Goal: Information Seeking & Learning: Learn about a topic

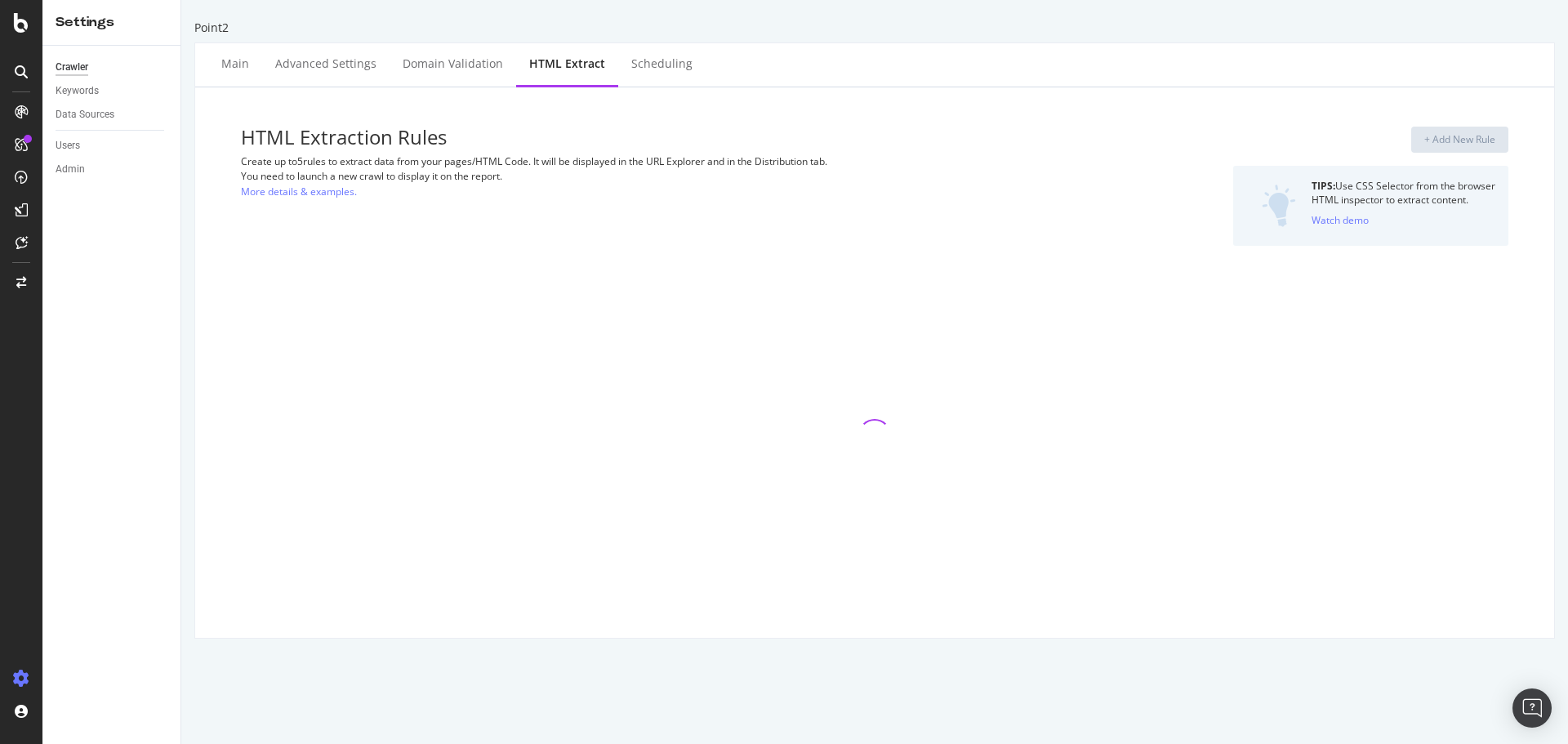
select select "exist"
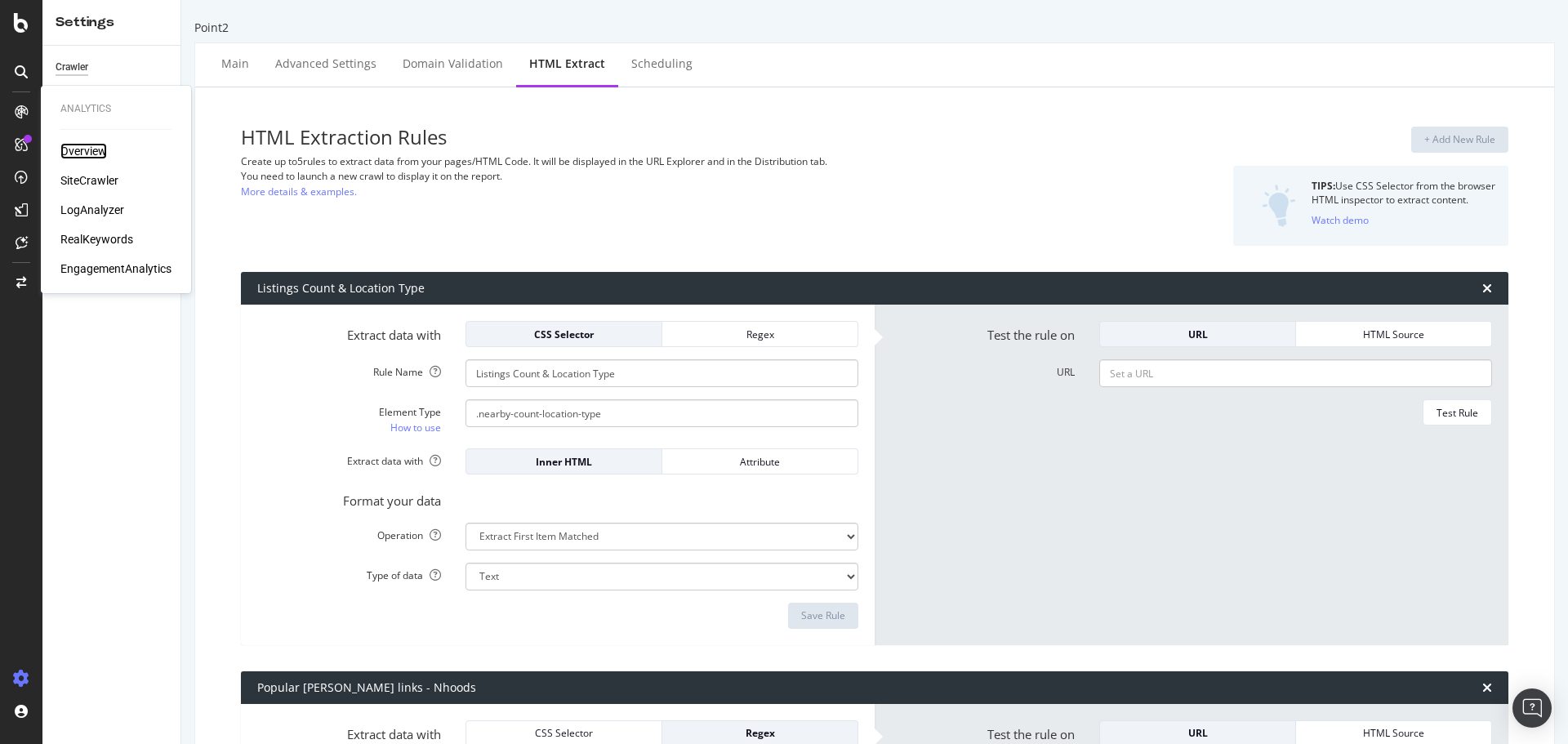
click at [78, 153] on div "Overview" at bounding box center [83, 151] width 46 height 16
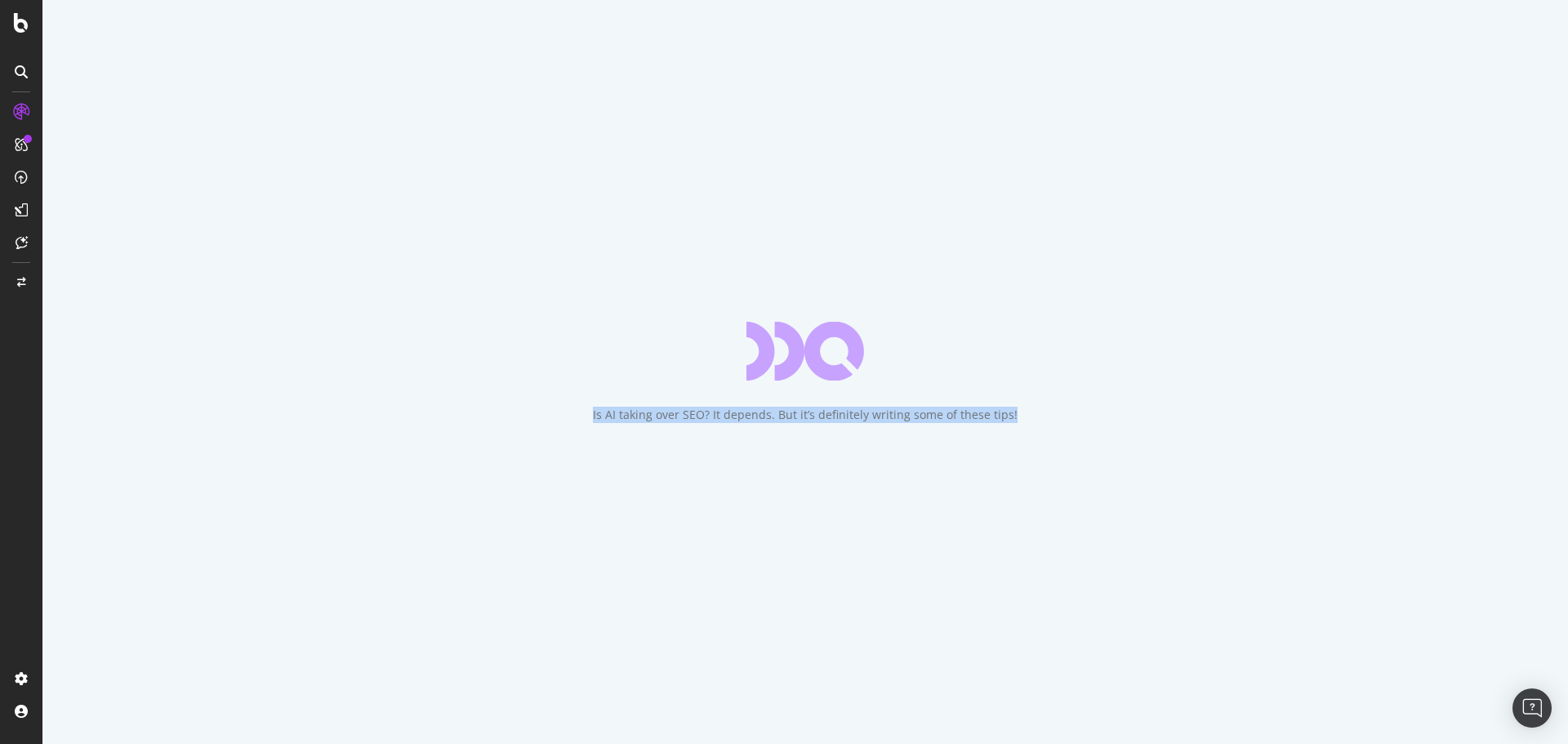
drag, startPoint x: 583, startPoint y: 408, endPoint x: 1288, endPoint y: 407, distance: 705.0
click at [1288, 407] on div "Is AI taking over SEO? It depends. But it’s definitely writing some of these ti…" at bounding box center [805, 372] width 1526 height 744
drag, startPoint x: 542, startPoint y: 428, endPoint x: 517, endPoint y: 428, distance: 25.0
click at [517, 428] on div "Is AI taking over SEO? It depends. But it’s definitely writing some of these ti…" at bounding box center [805, 372] width 1526 height 744
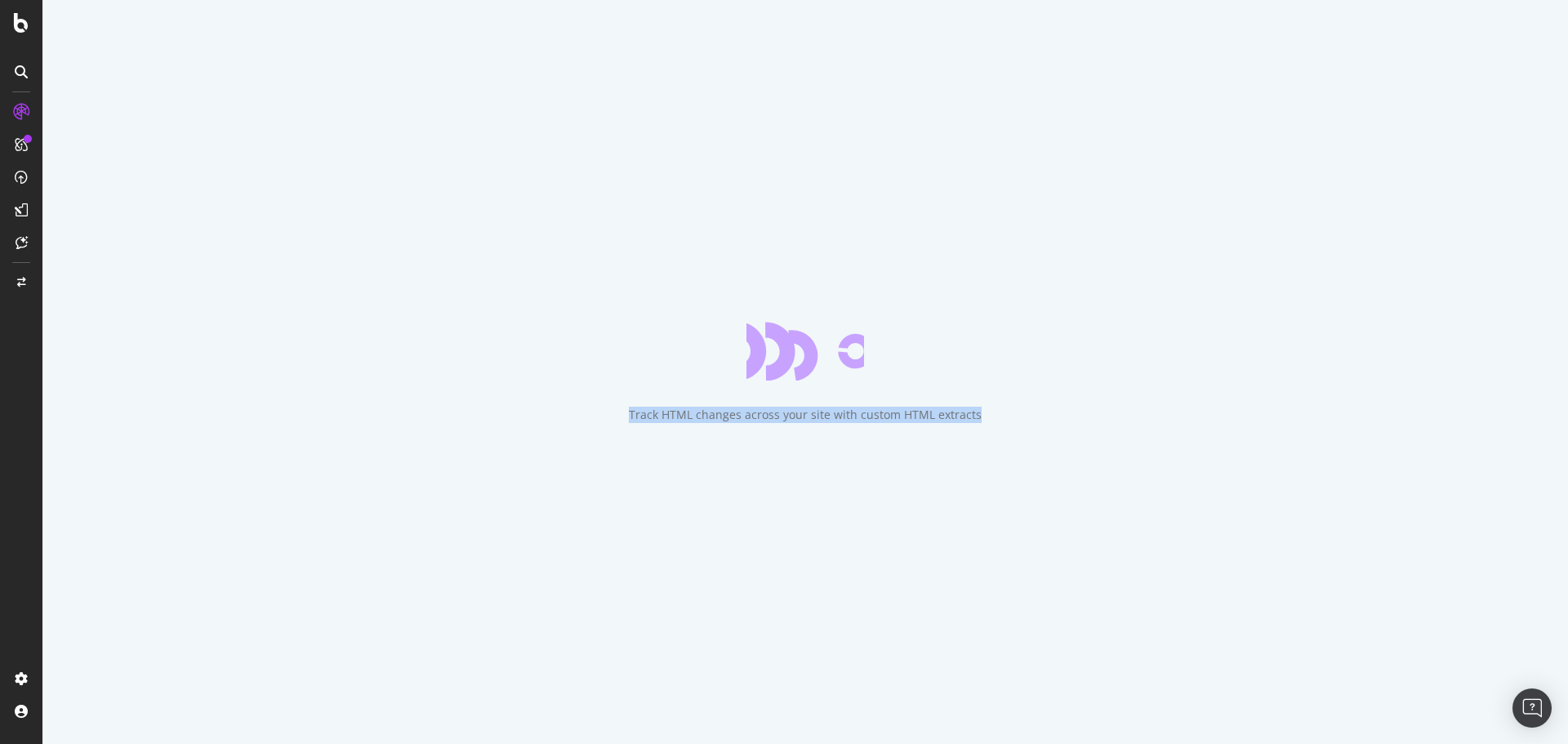
click at [1565, 438] on div "Track HTML changes across your site with custom HTML extracts" at bounding box center [805, 372] width 1526 height 744
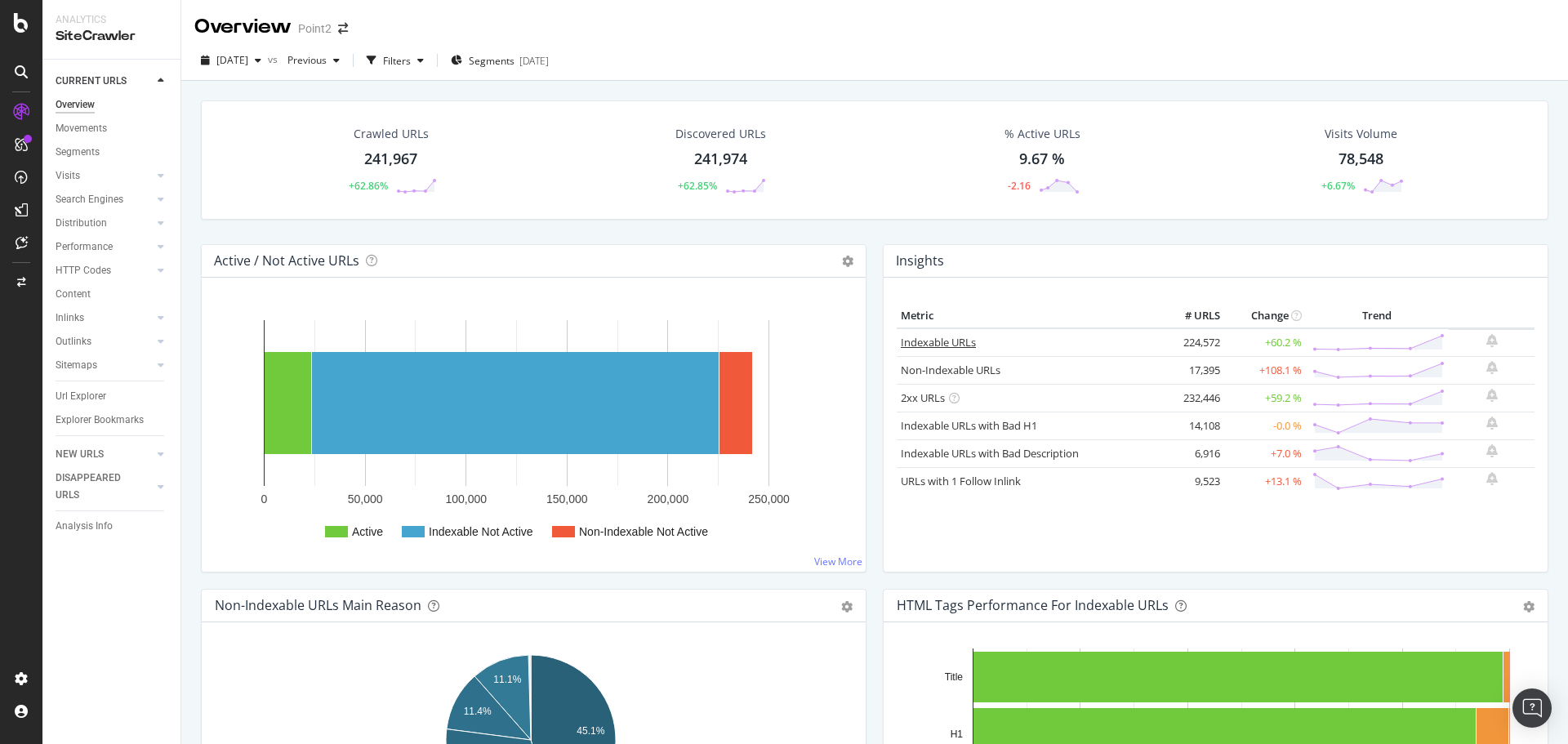
click at [932, 340] on link "Indexable URLs" at bounding box center [938, 342] width 75 height 14
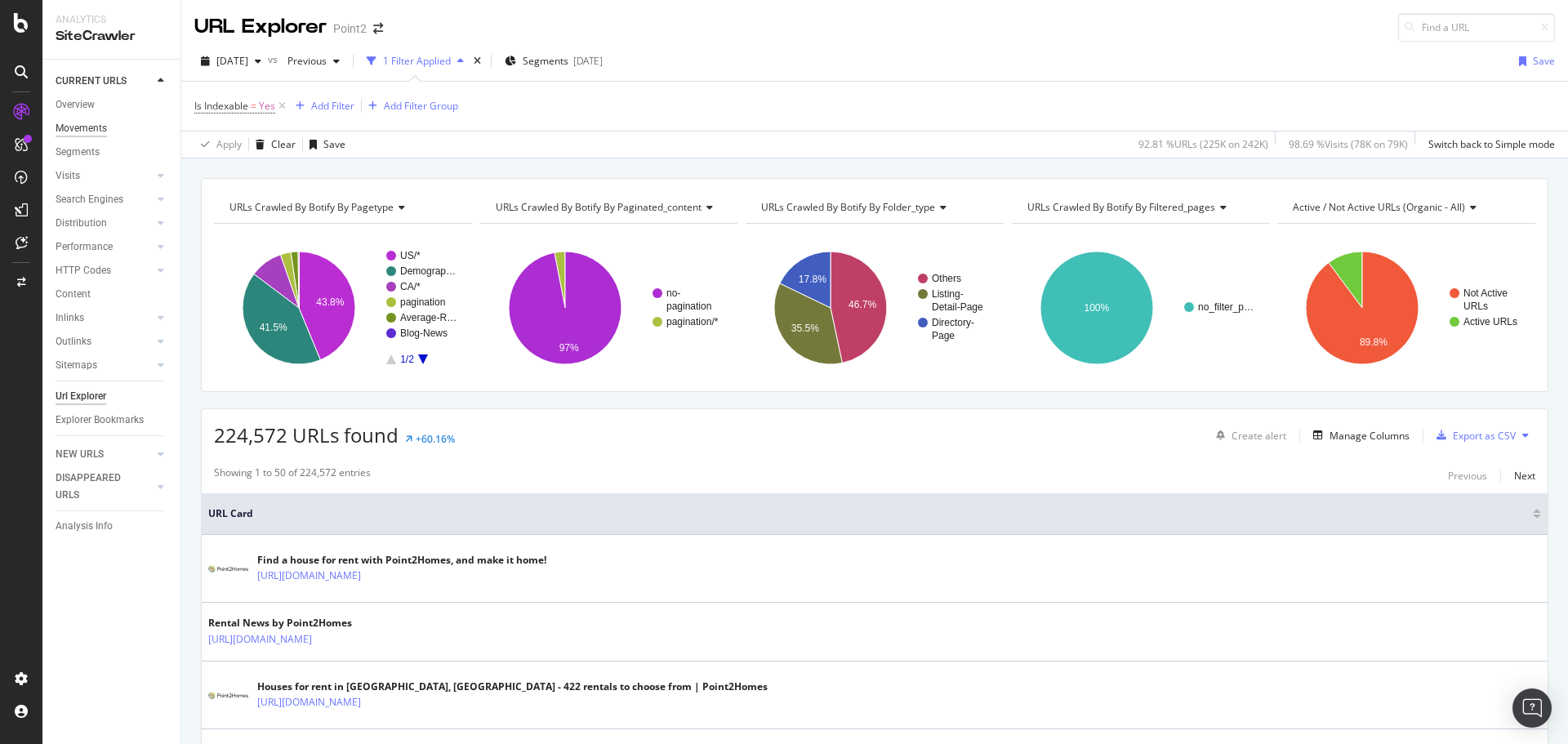
click at [94, 134] on div "Movements" at bounding box center [81, 129] width 52 height 17
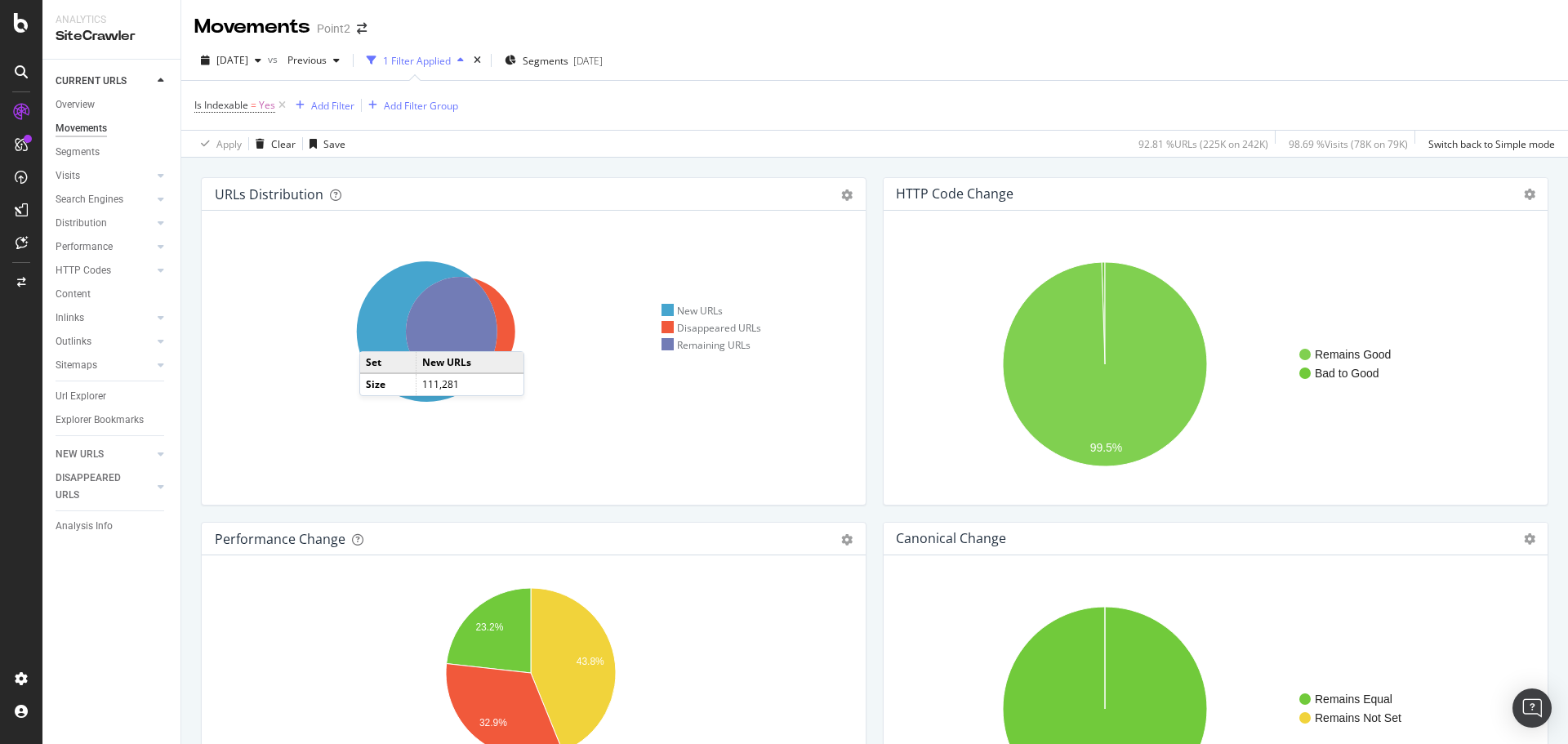
click at [375, 335] on icon at bounding box center [427, 331] width 140 height 140
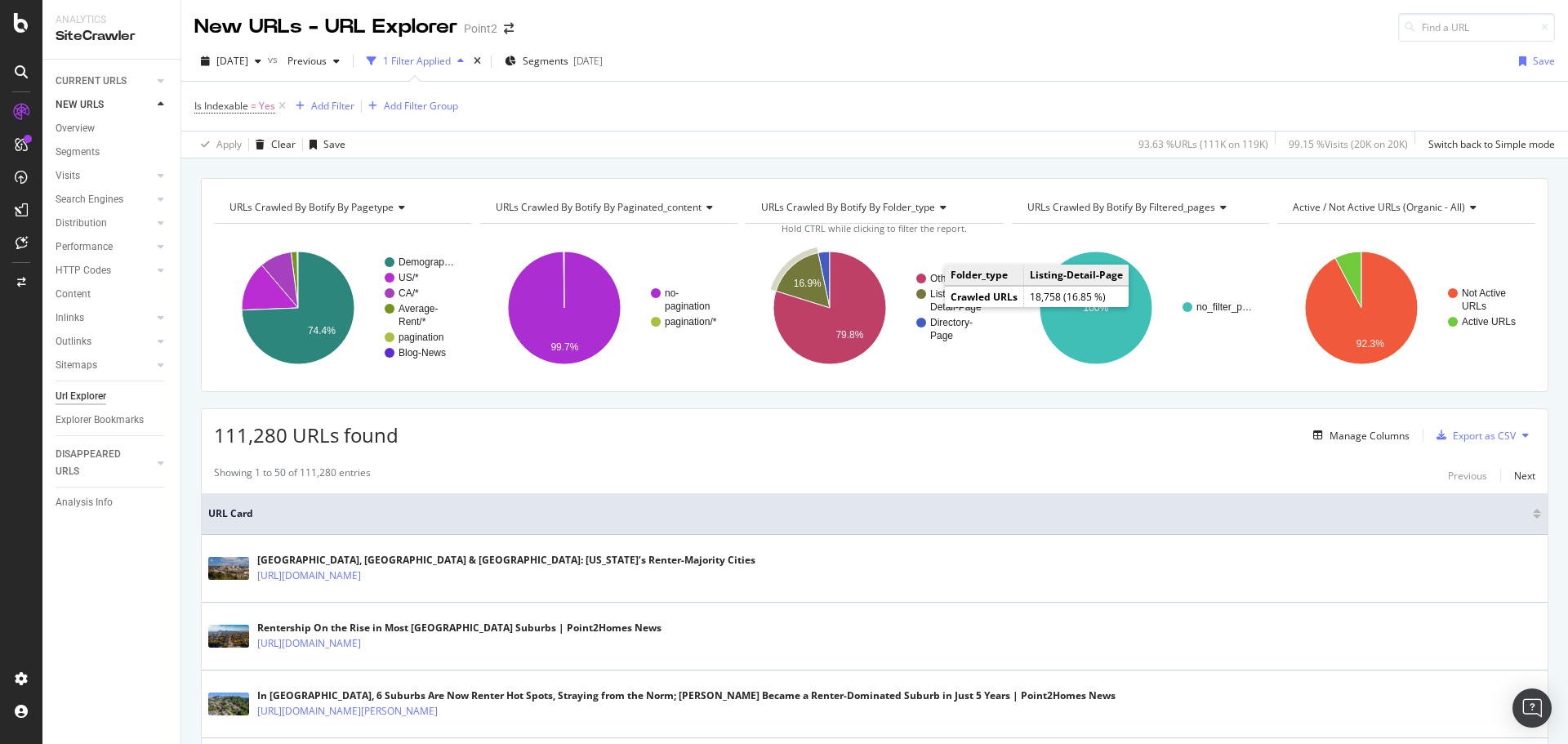
click at [935, 305] on text "Detail-Page" at bounding box center [955, 307] width 52 height 12
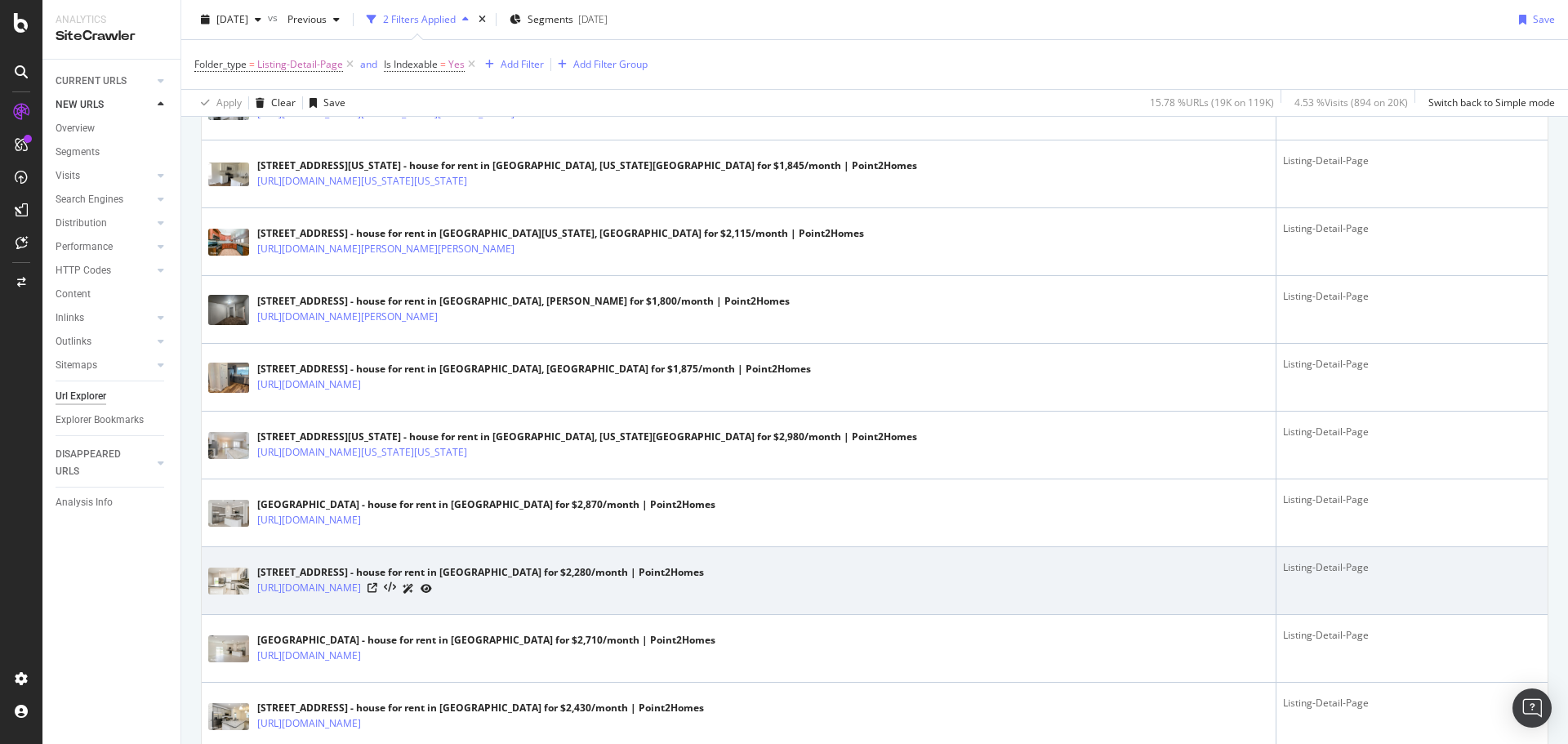
scroll to position [872, 0]
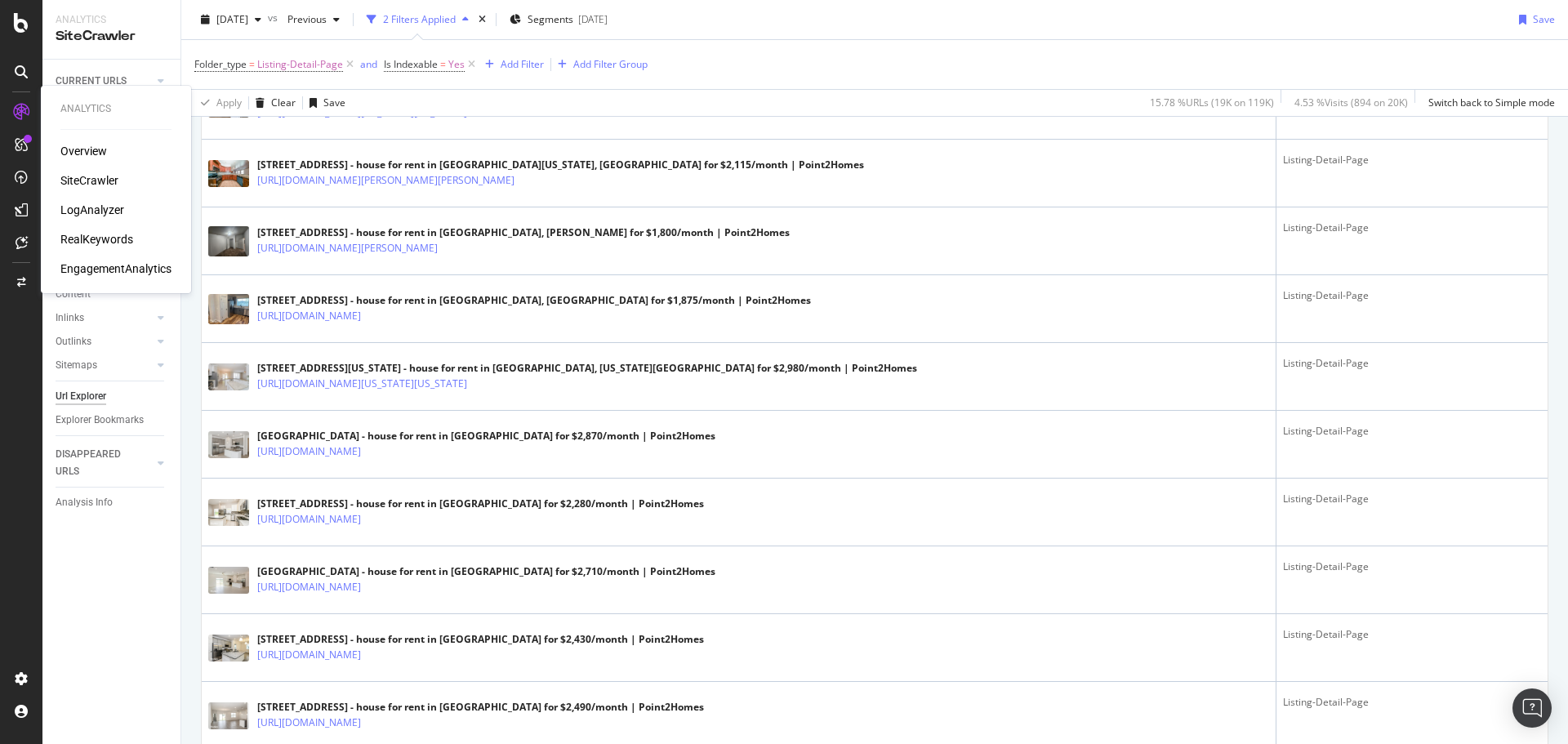
click at [89, 154] on div "Overview" at bounding box center [83, 151] width 46 height 16
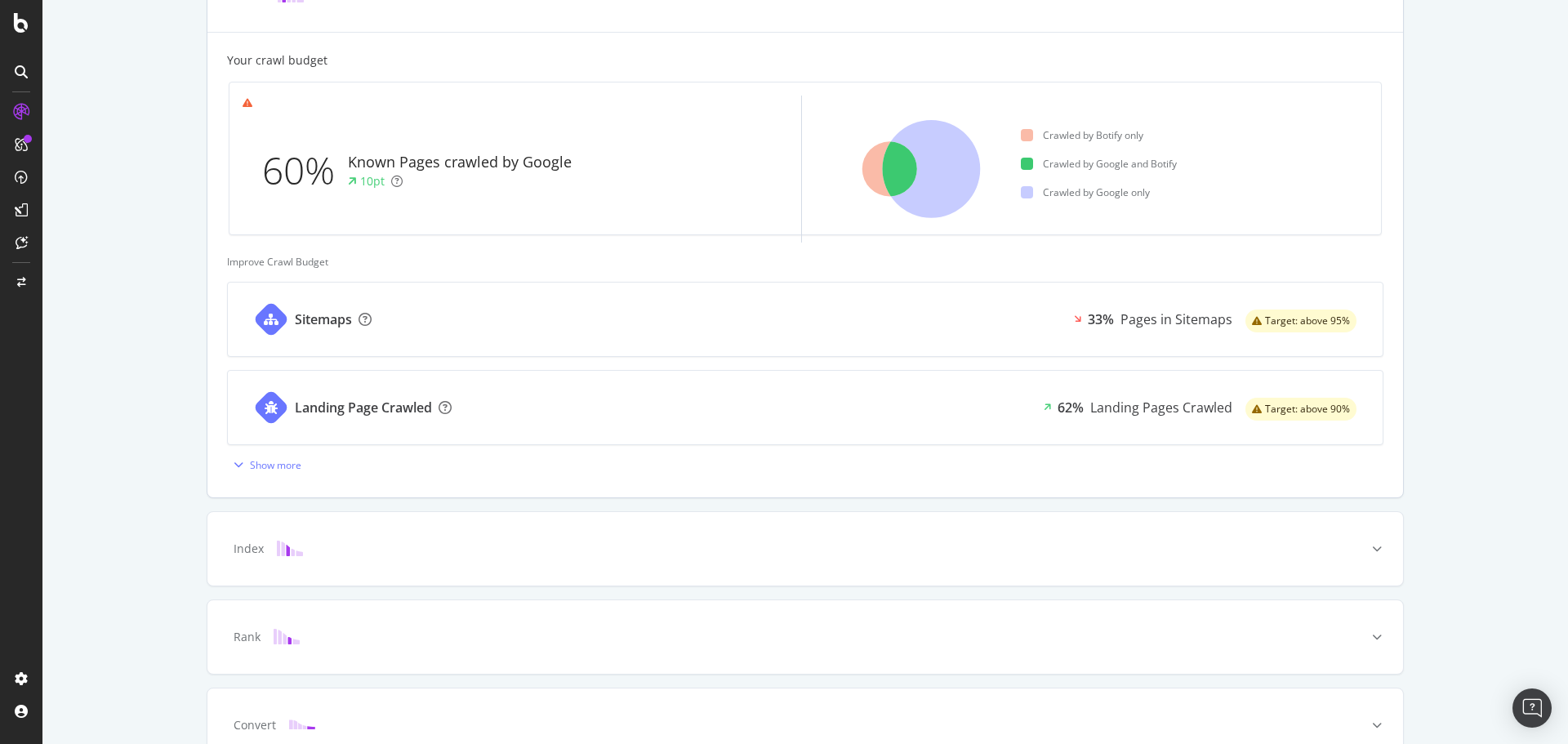
scroll to position [525, 0]
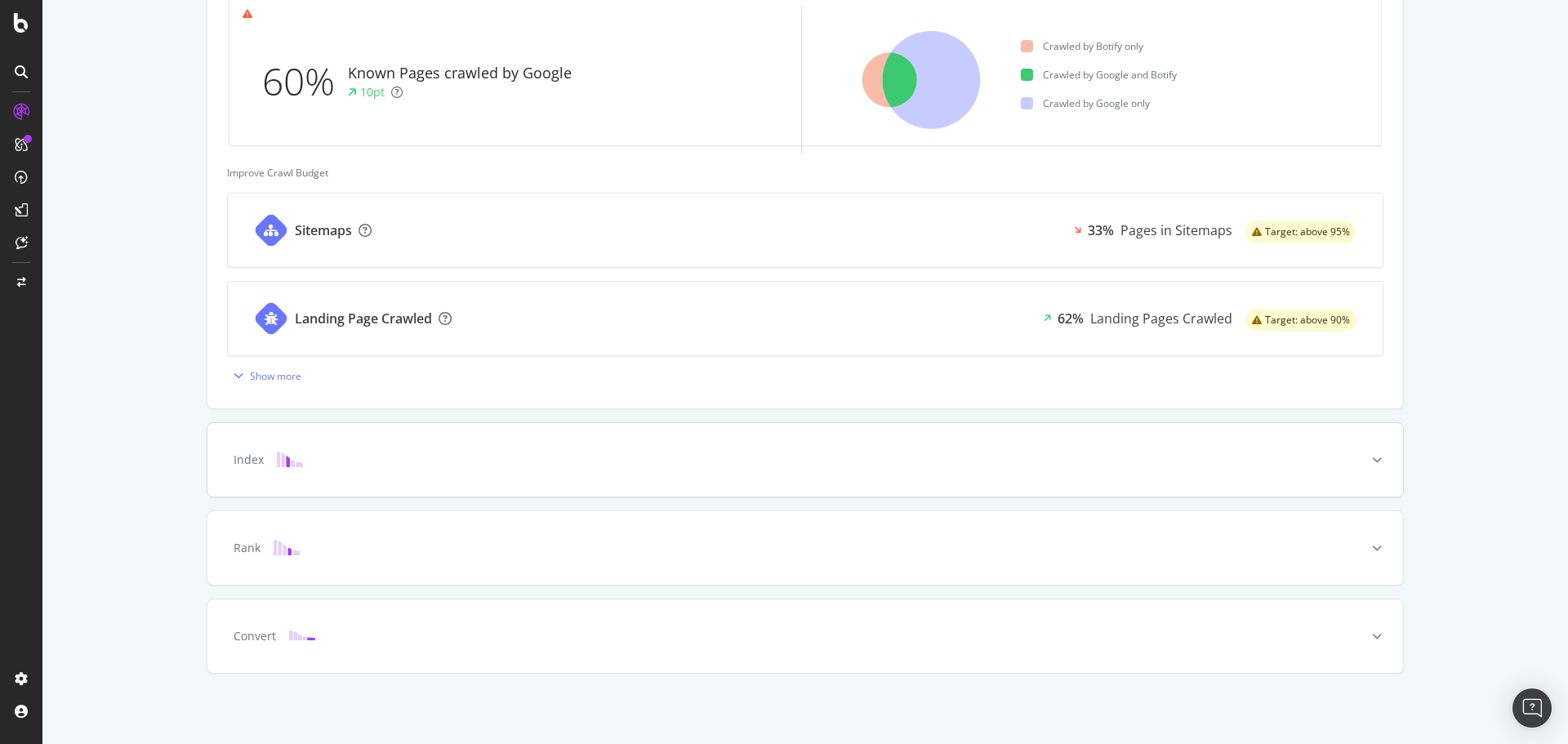
click at [1019, 472] on div "Index" at bounding box center [805, 460] width 1196 height 73
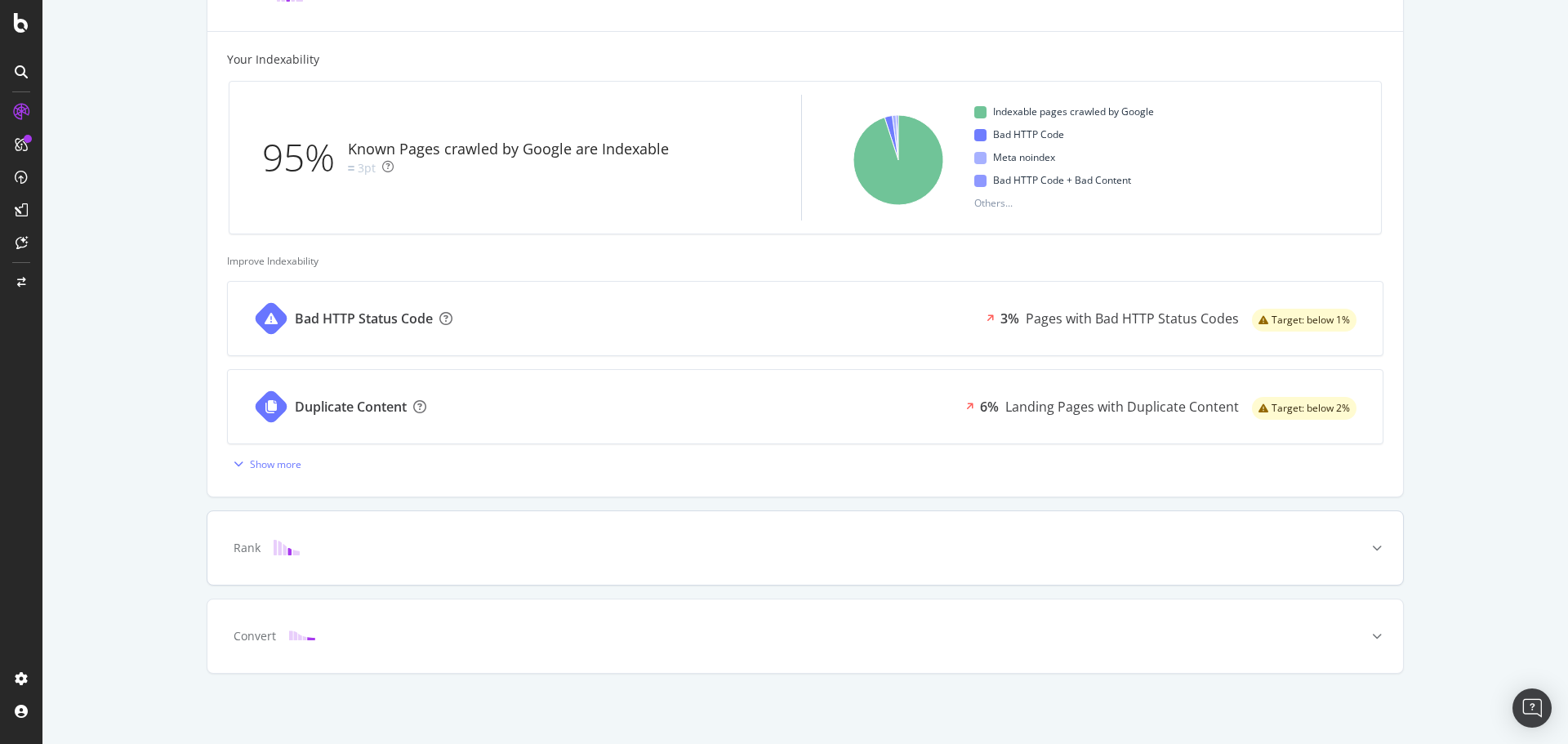
click at [762, 549] on div "Rank" at bounding box center [780, 548] width 1131 height 16
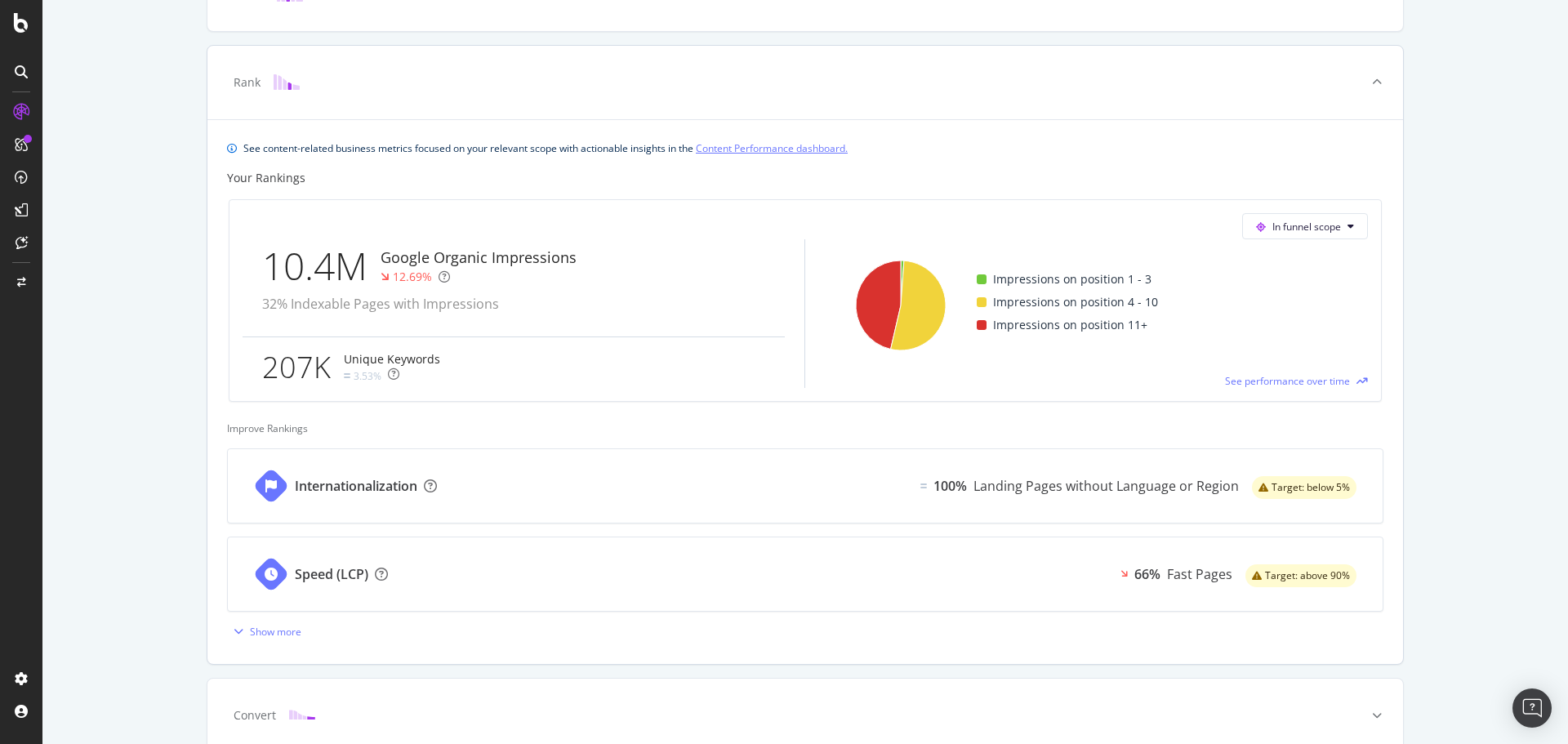
click at [718, 568] on div "Speed (LCP) 66% Fast Pages Target: above 90%" at bounding box center [805, 574] width 1155 height 73
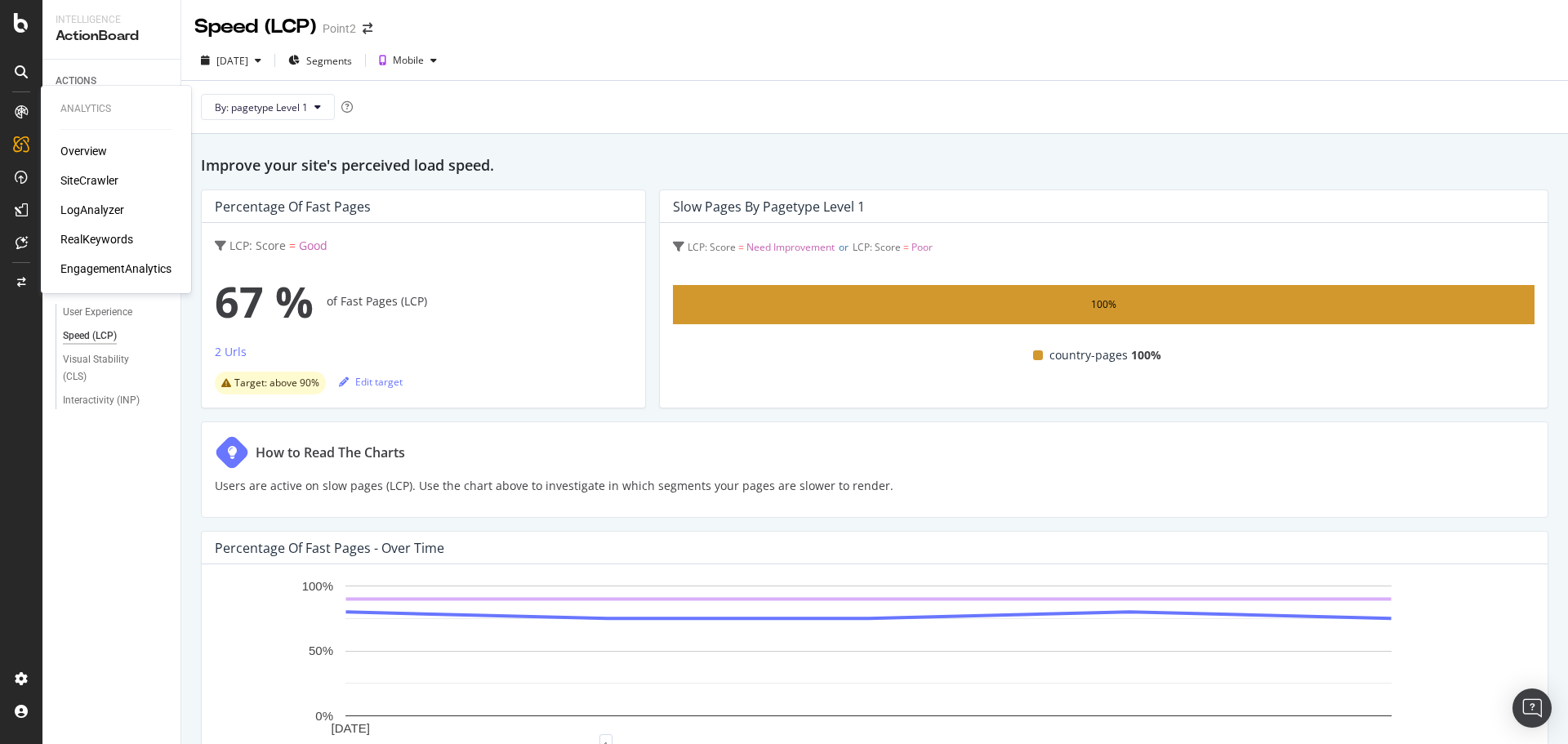
click at [104, 175] on div "SiteCrawler" at bounding box center [90, 180] width 58 height 16
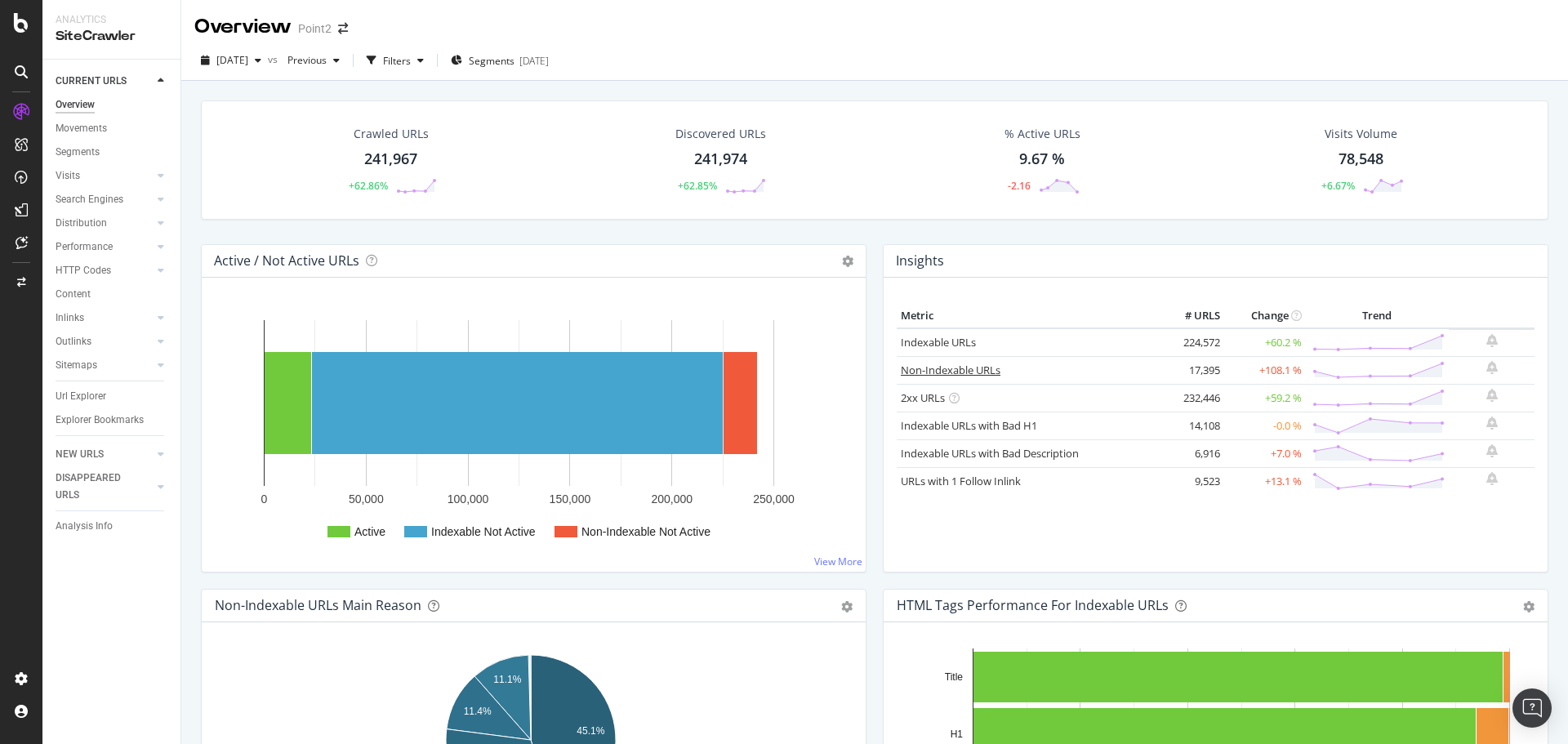
click at [946, 375] on link "Non-Indexable URLs" at bounding box center [951, 370] width 100 height 14
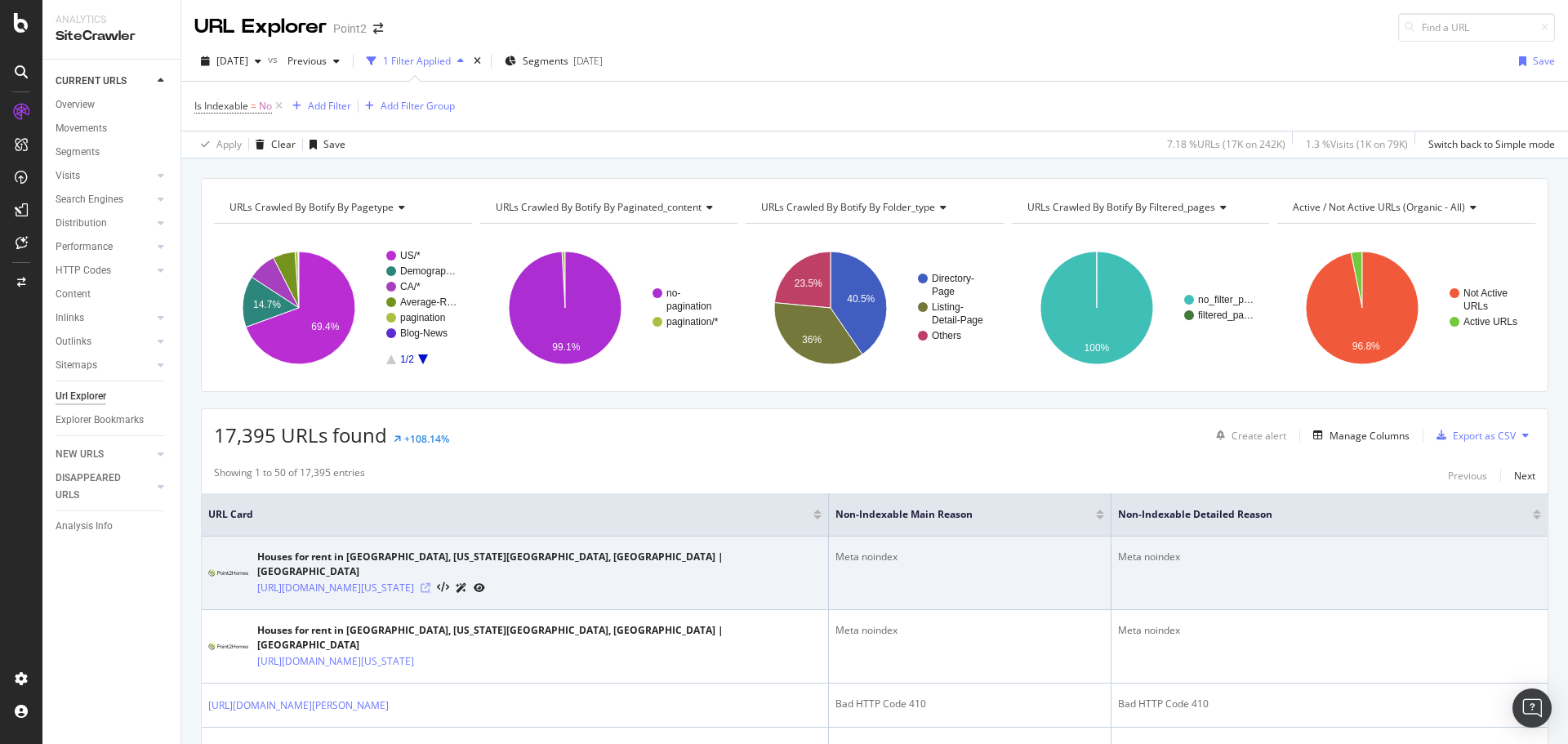
click at [431, 584] on icon at bounding box center [425, 588] width 10 height 10
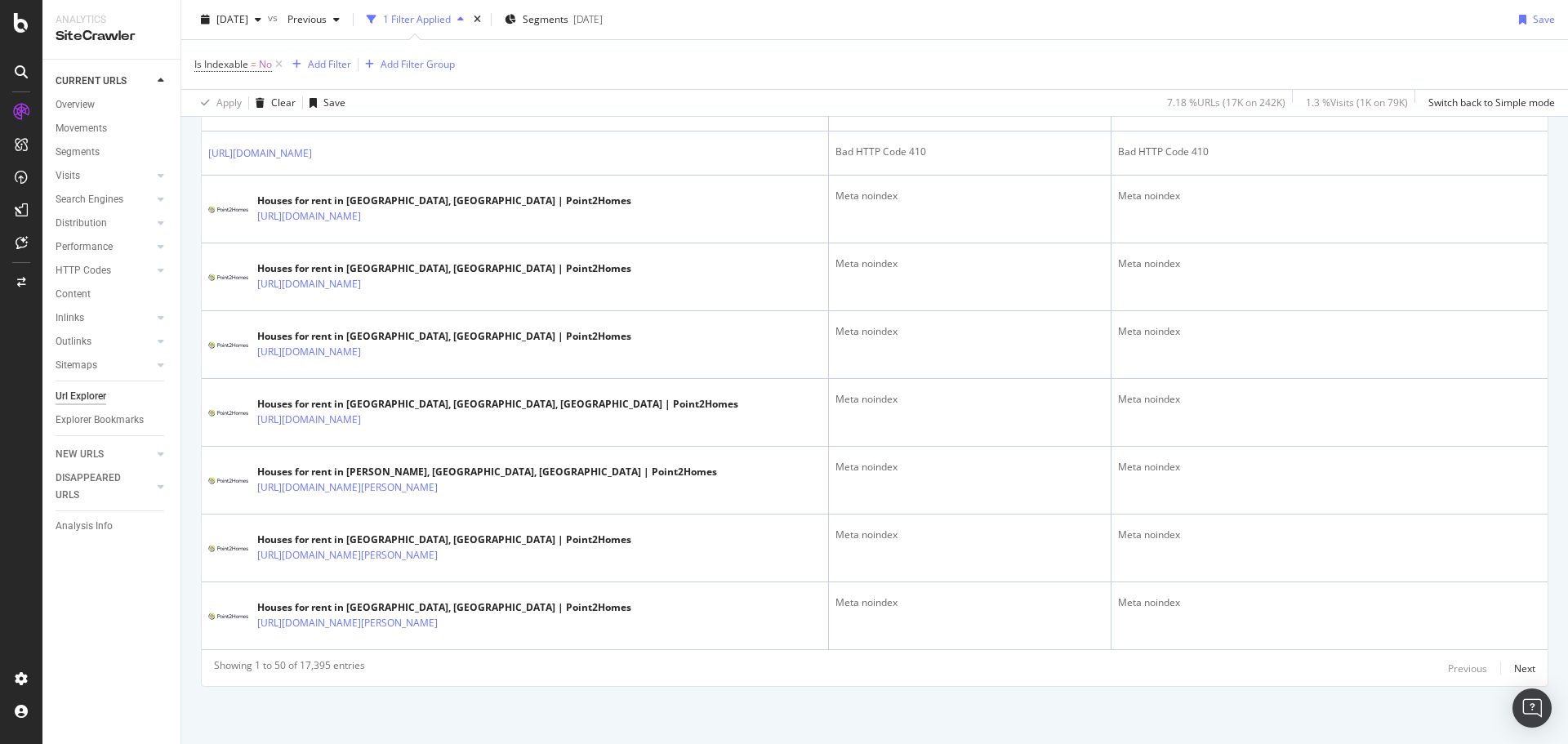
scroll to position [3181, 0]
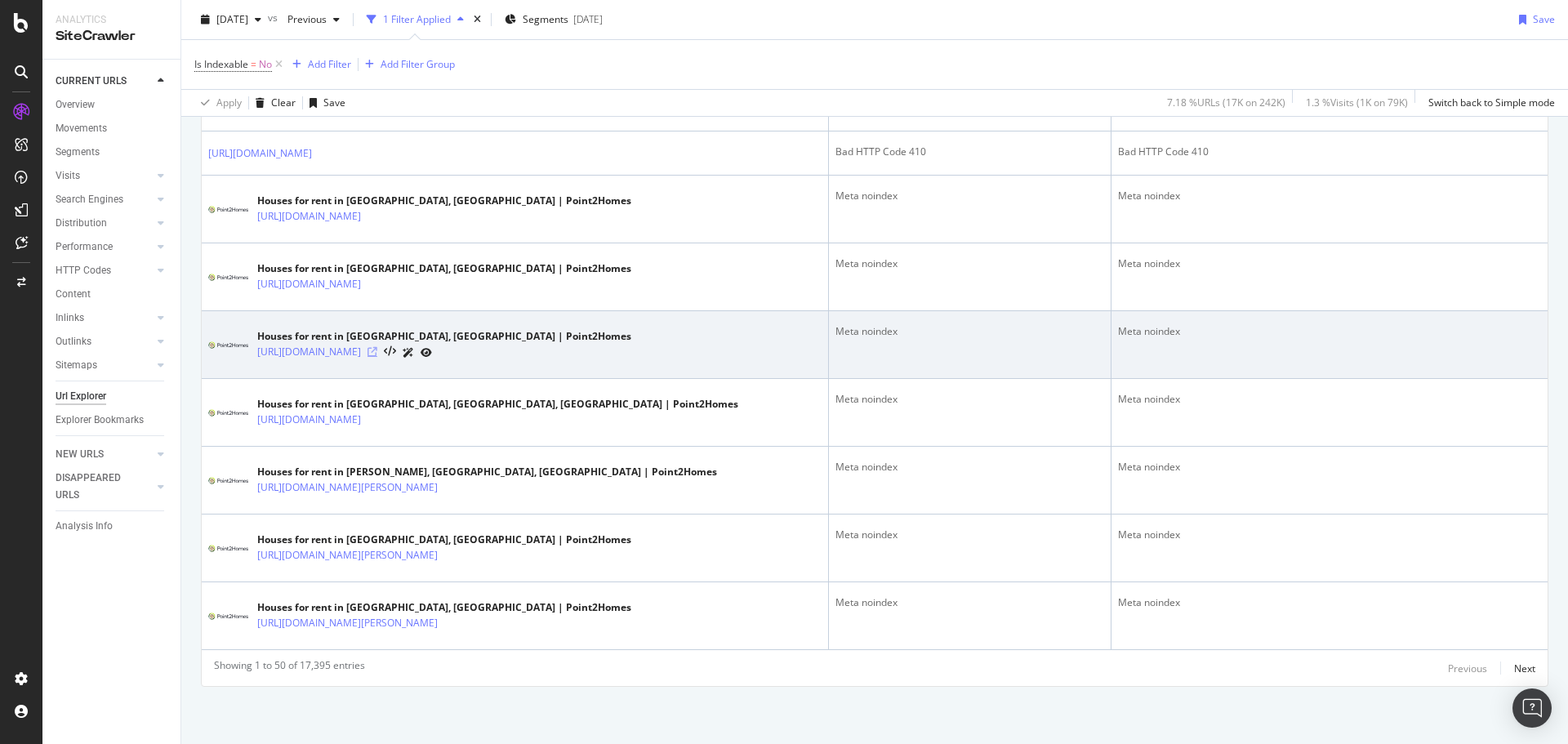
click at [377, 348] on icon at bounding box center [372, 352] width 10 height 10
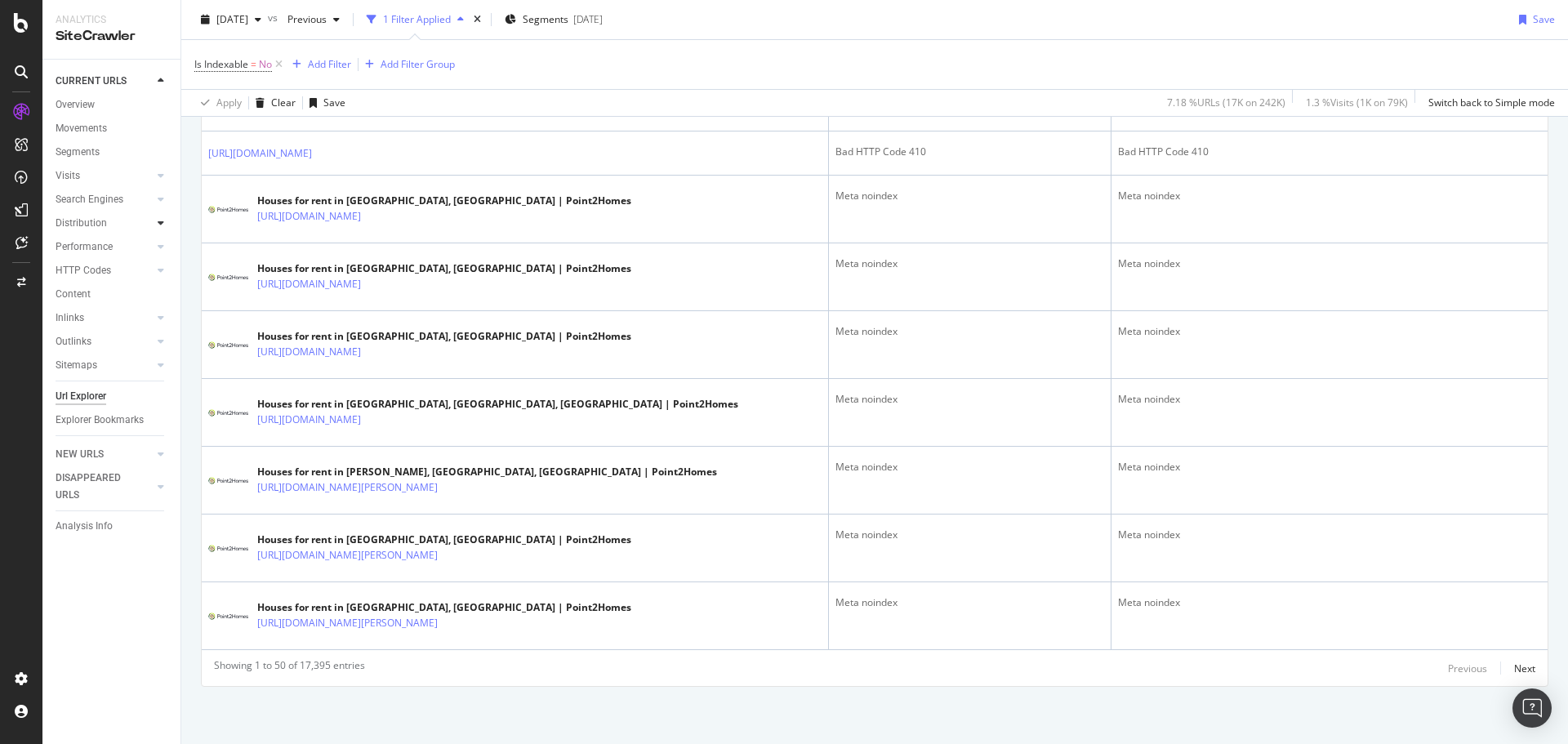
click at [158, 225] on icon at bounding box center [160, 223] width 6 height 10
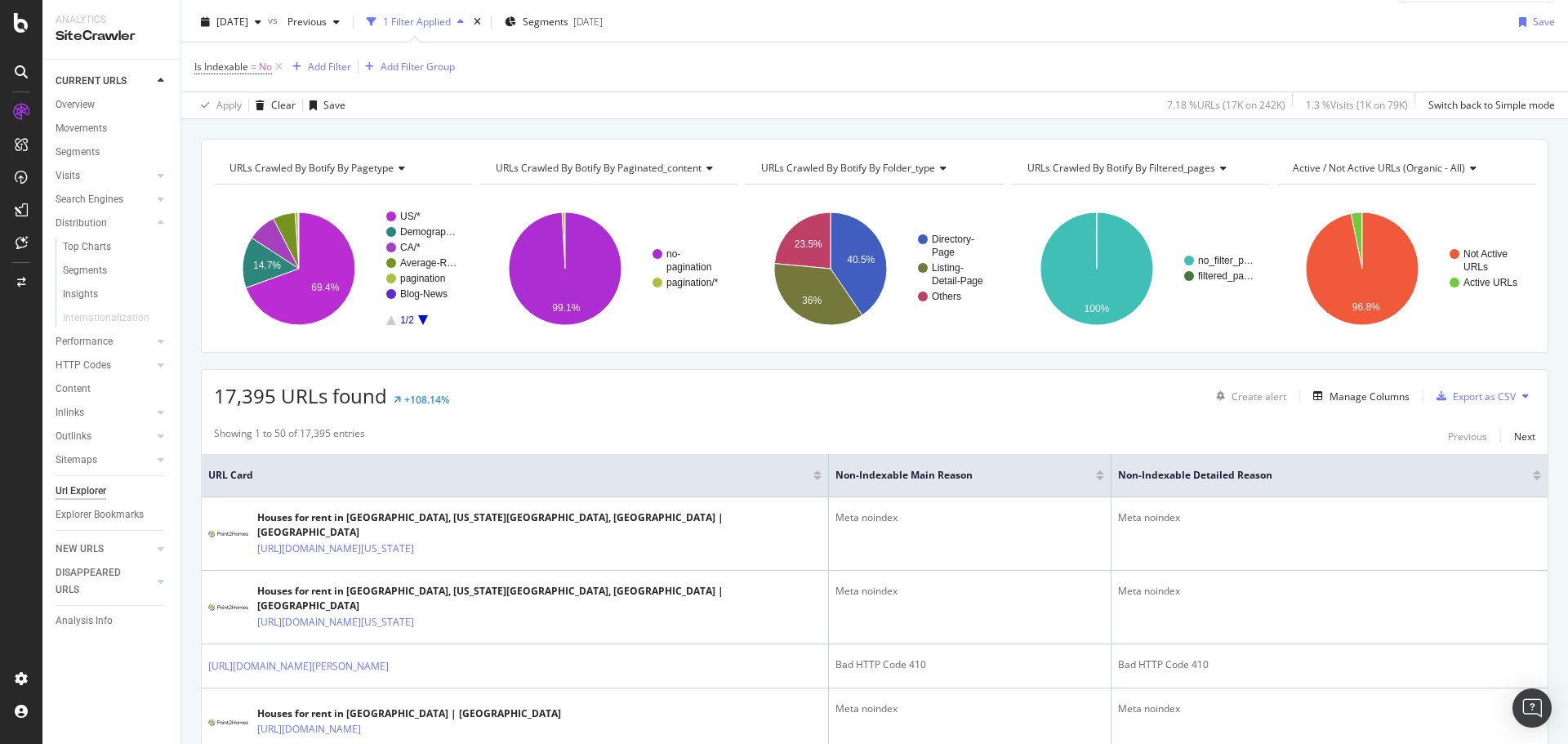
scroll to position [0, 0]
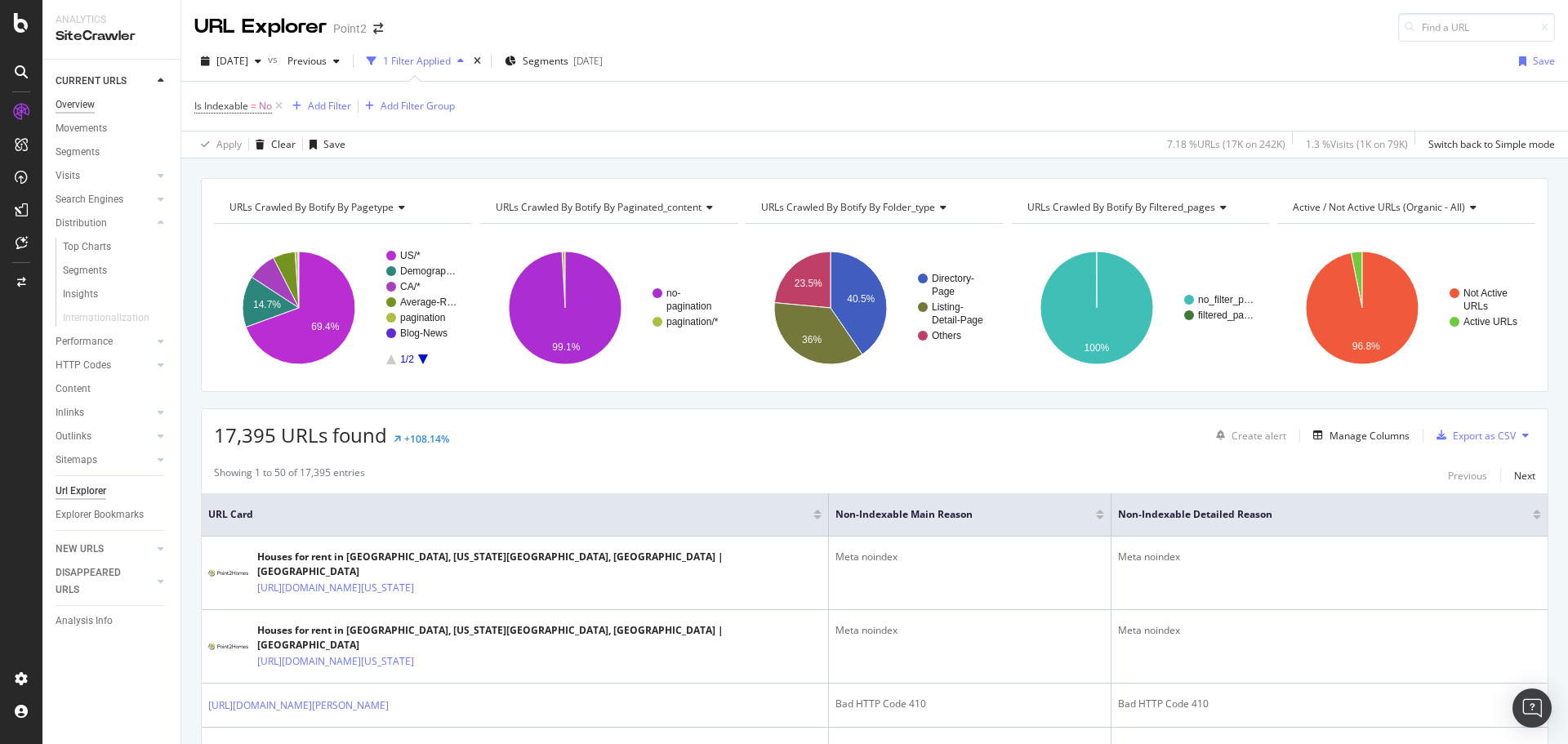
click at [62, 105] on div "Overview" at bounding box center [74, 105] width 39 height 17
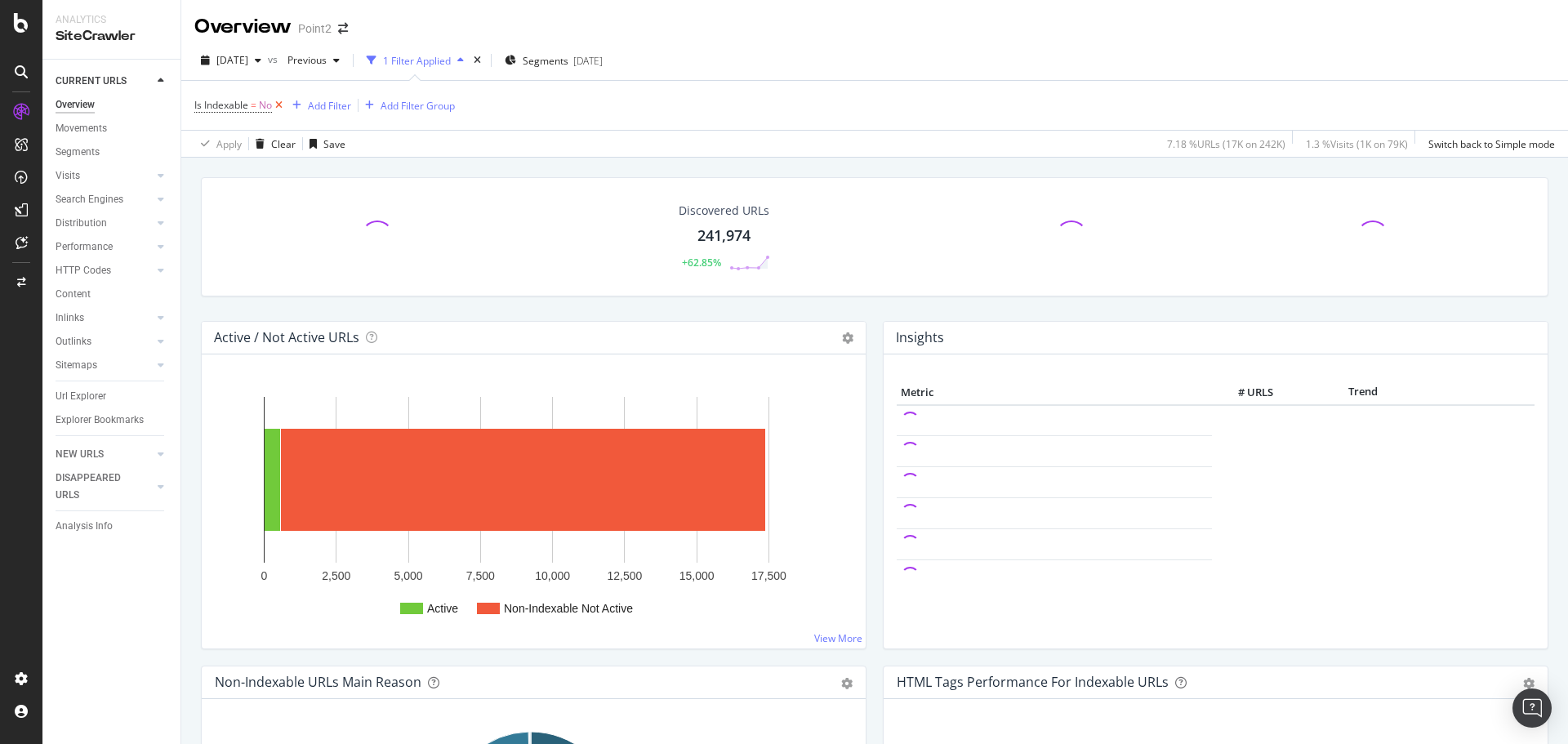
click at [279, 100] on icon at bounding box center [279, 105] width 14 height 16
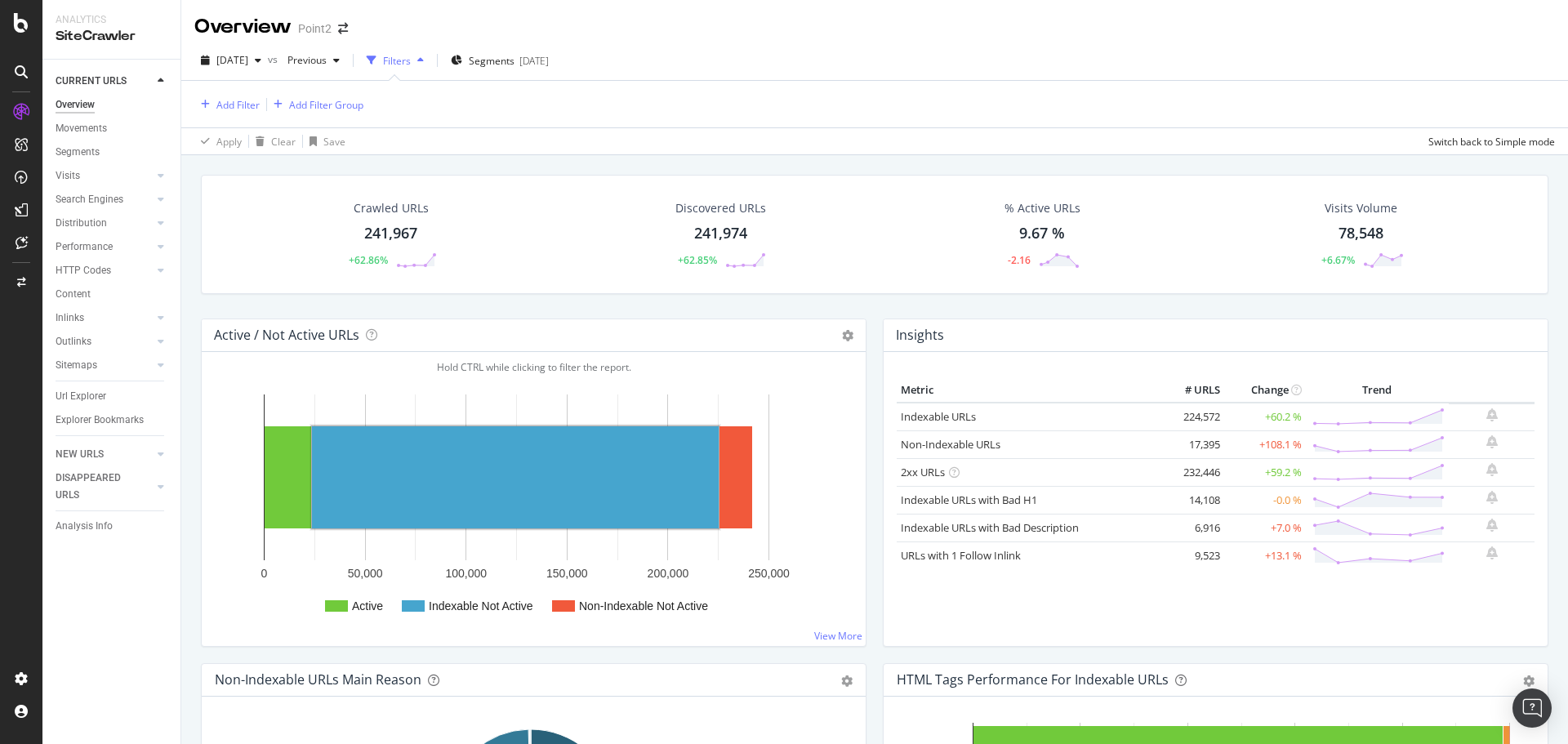
drag, startPoint x: 89, startPoint y: 130, endPoint x: 779, endPoint y: 263, distance: 702.7
click at [89, 130] on div "Movements" at bounding box center [81, 129] width 52 height 17
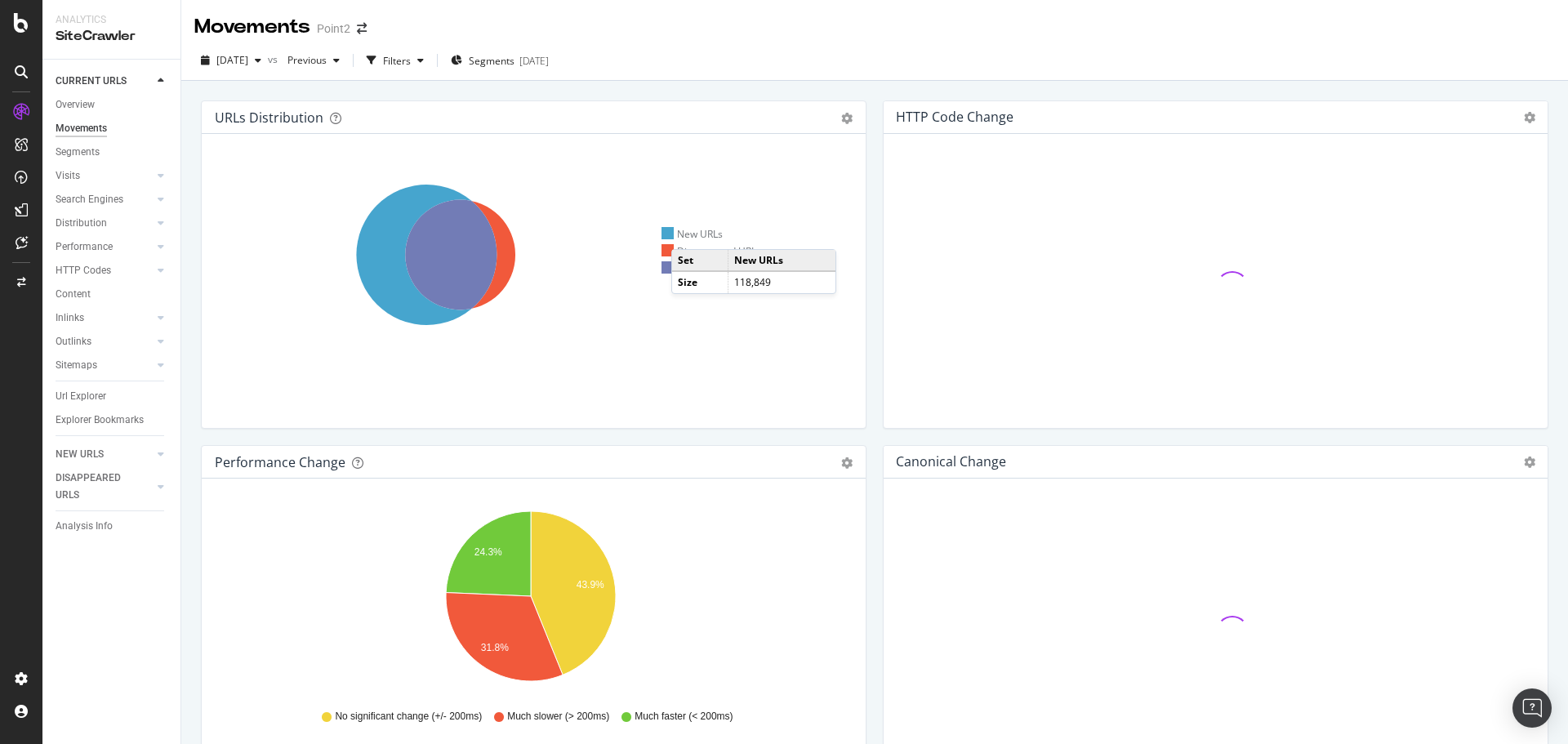
click at [688, 233] on div "New URLs" at bounding box center [692, 234] width 62 height 14
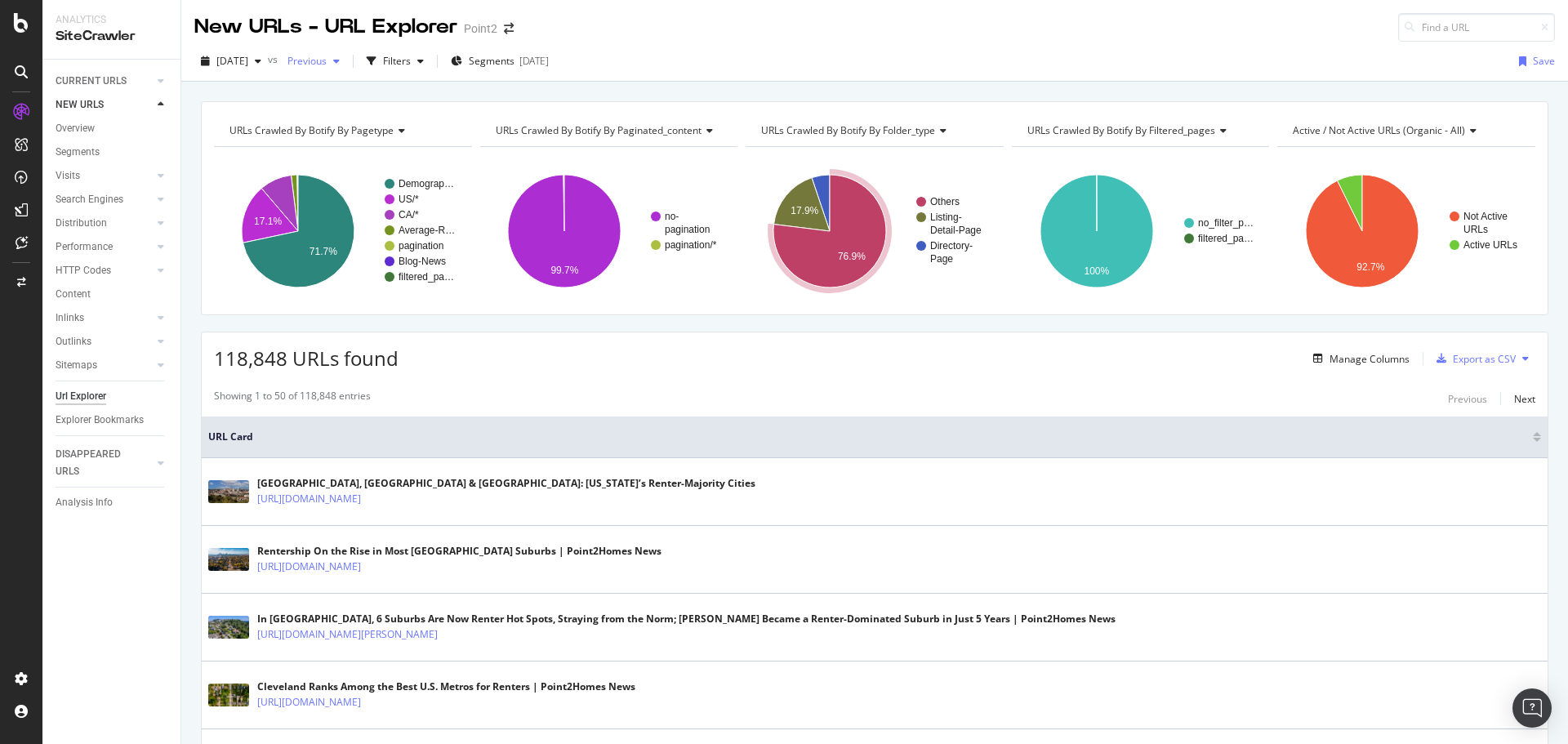
click at [327, 59] on span "Previous" at bounding box center [304, 61] width 46 height 14
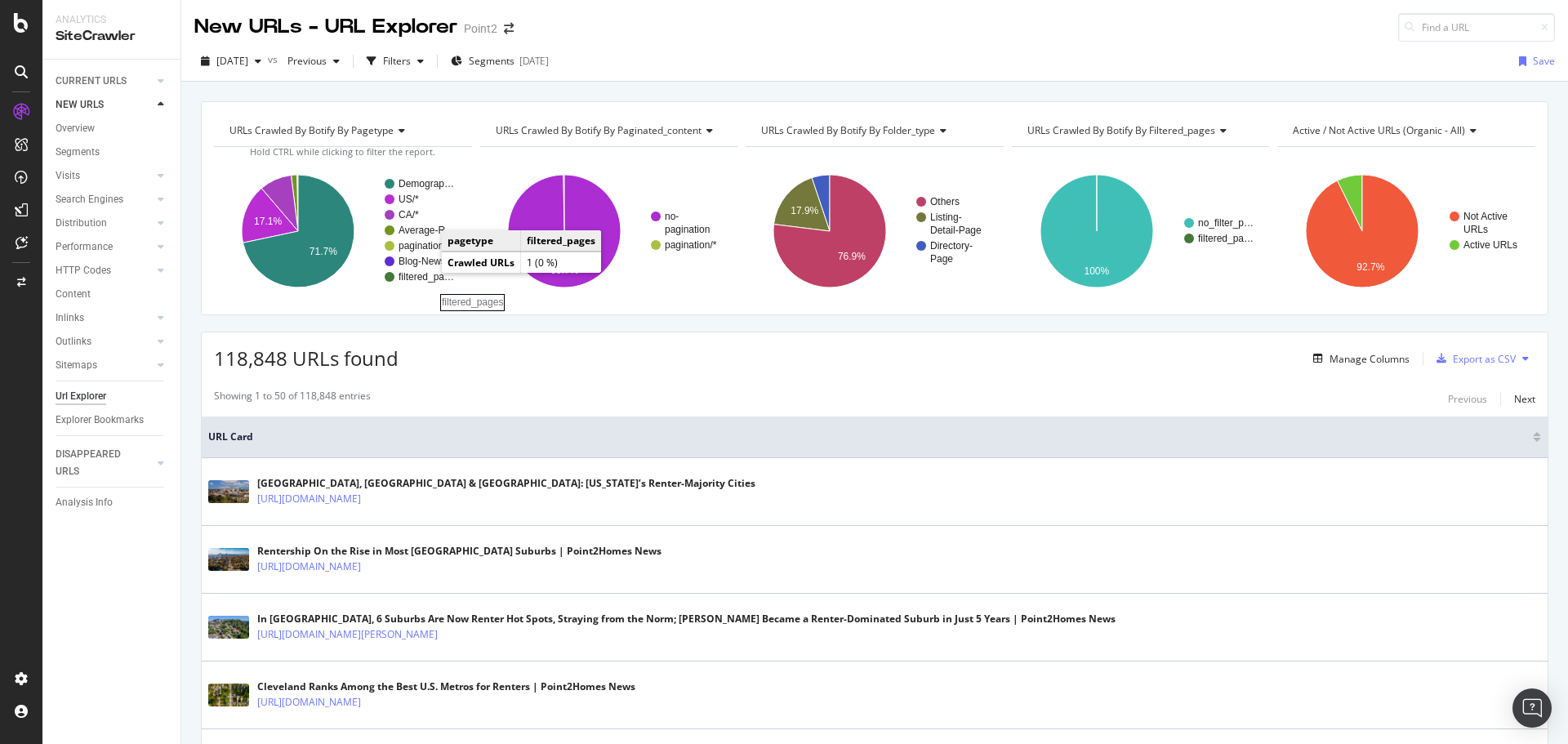
click at [423, 276] on rect "A chart." at bounding box center [428, 277] width 59 height 10
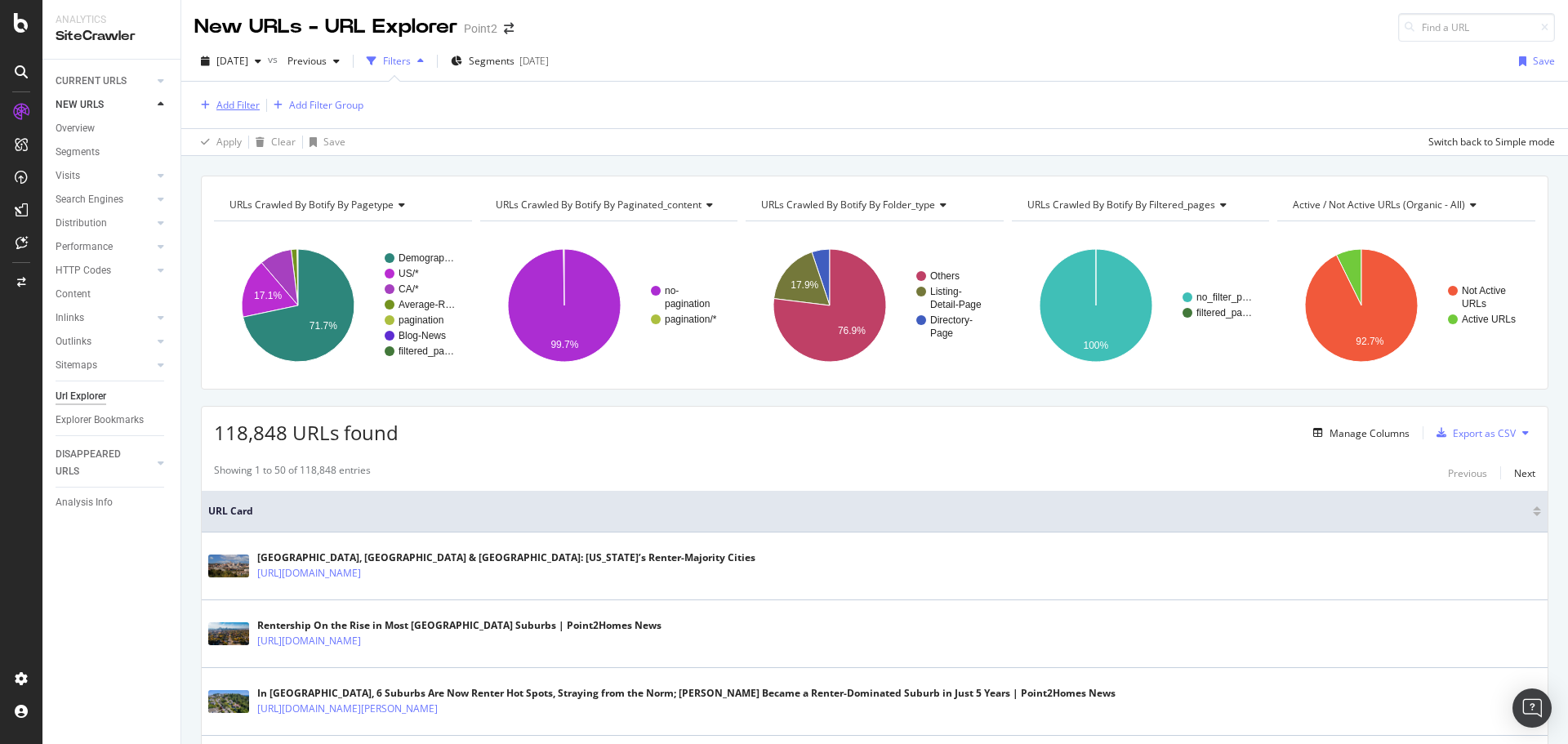
click at [225, 108] on div "Add Filter" at bounding box center [238, 104] width 43 height 14
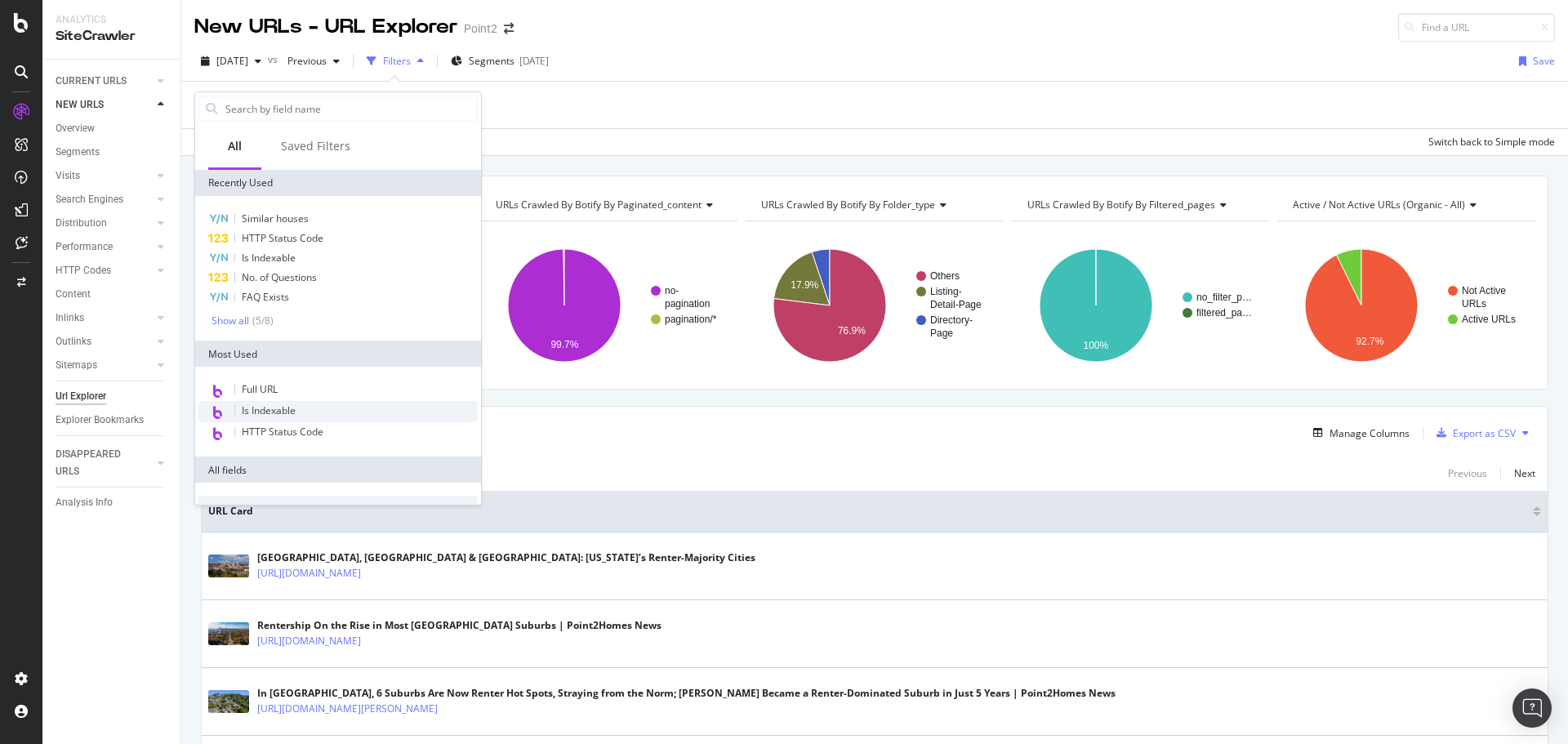
click at [299, 409] on div "Is Indexable" at bounding box center [337, 411] width 280 height 21
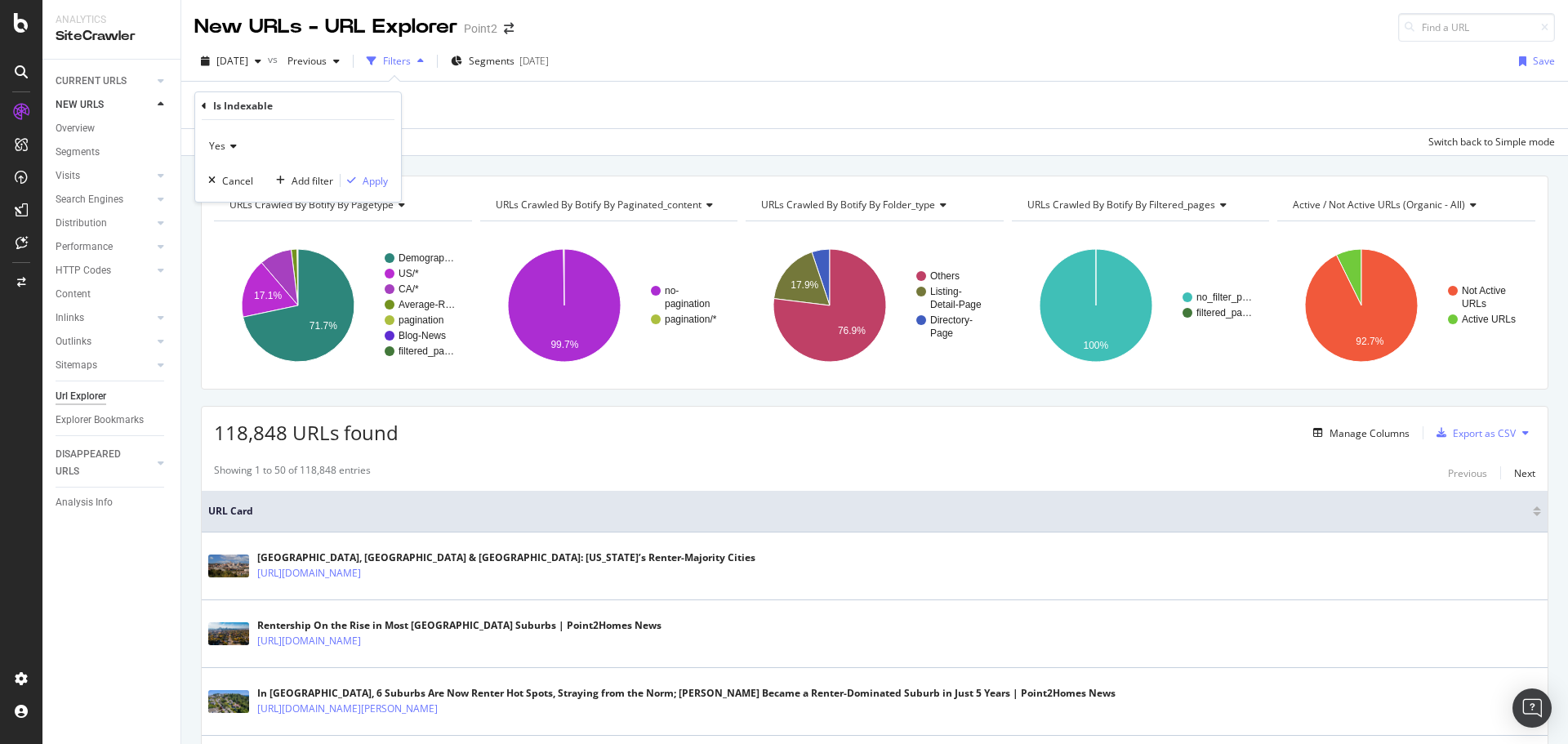
click at [216, 141] on span "Yes" at bounding box center [217, 145] width 16 height 14
click at [254, 200] on div "No" at bounding box center [299, 200] width 175 height 21
click at [383, 182] on div "Apply" at bounding box center [375, 180] width 25 height 14
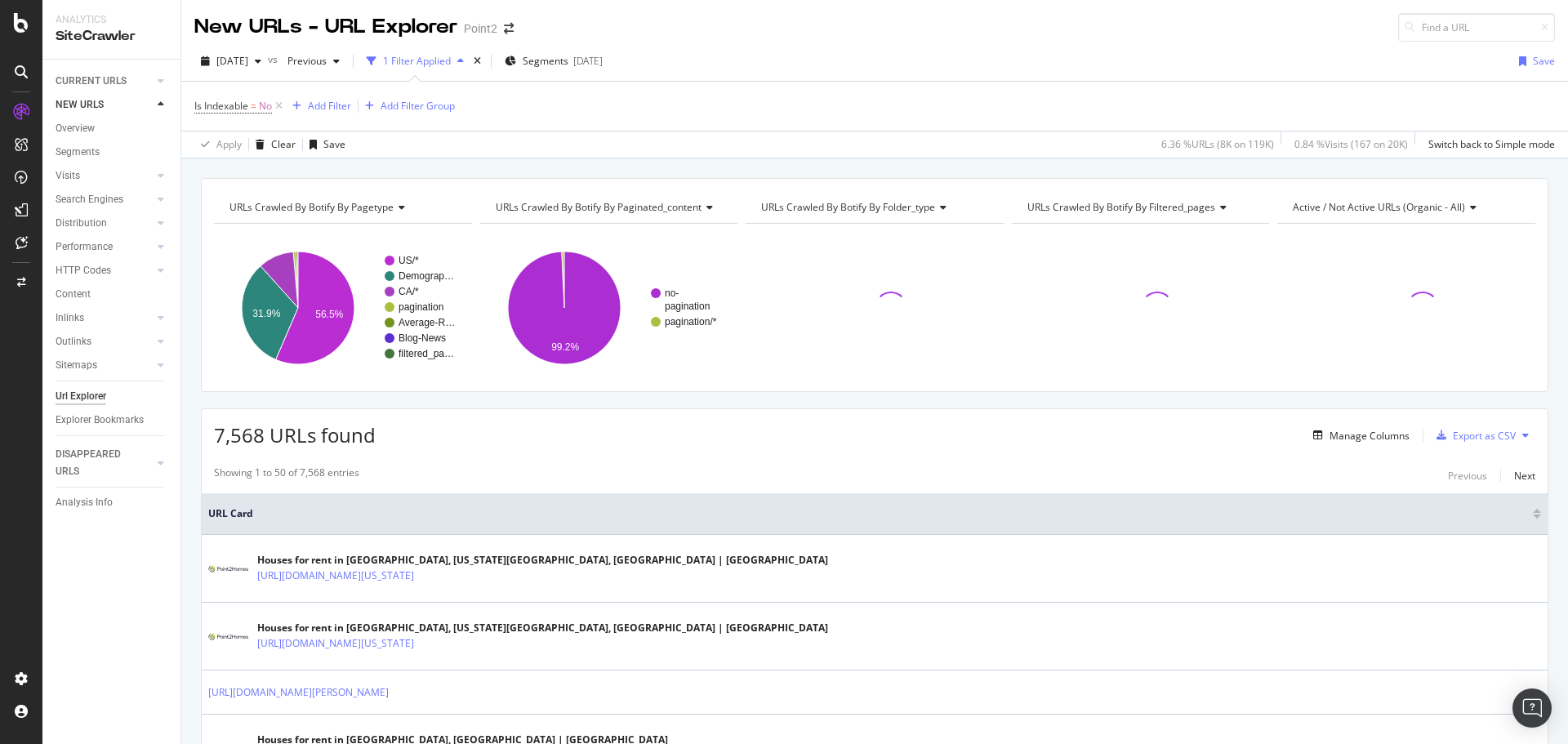
click at [371, 214] on span "URLs Crawled By Botify By pagetype" at bounding box center [311, 206] width 164 height 14
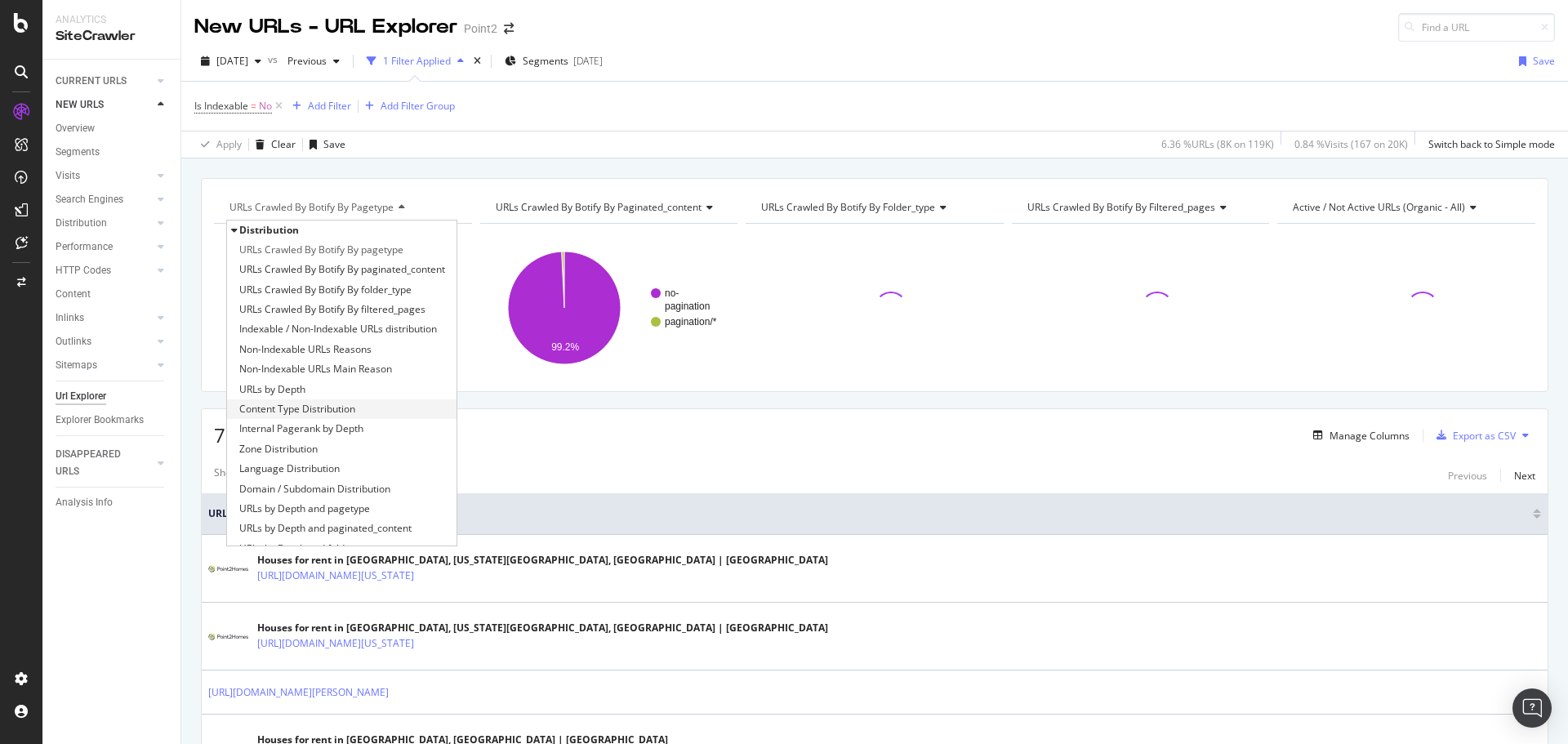
click at [402, 405] on div "Content Type Distribution" at bounding box center [342, 409] width 230 height 20
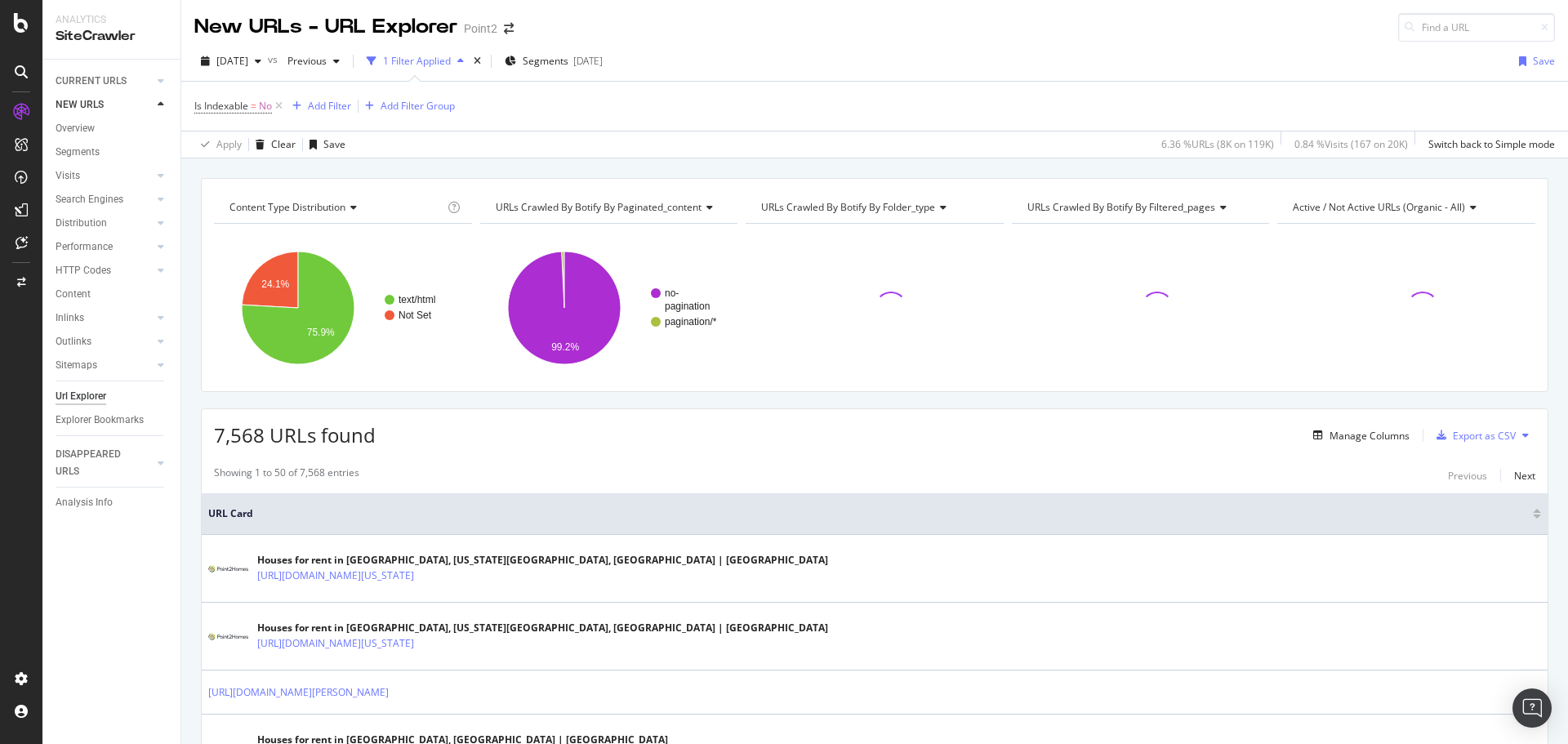
click at [304, 209] on span "Content Type Distribution" at bounding box center [288, 206] width 116 height 14
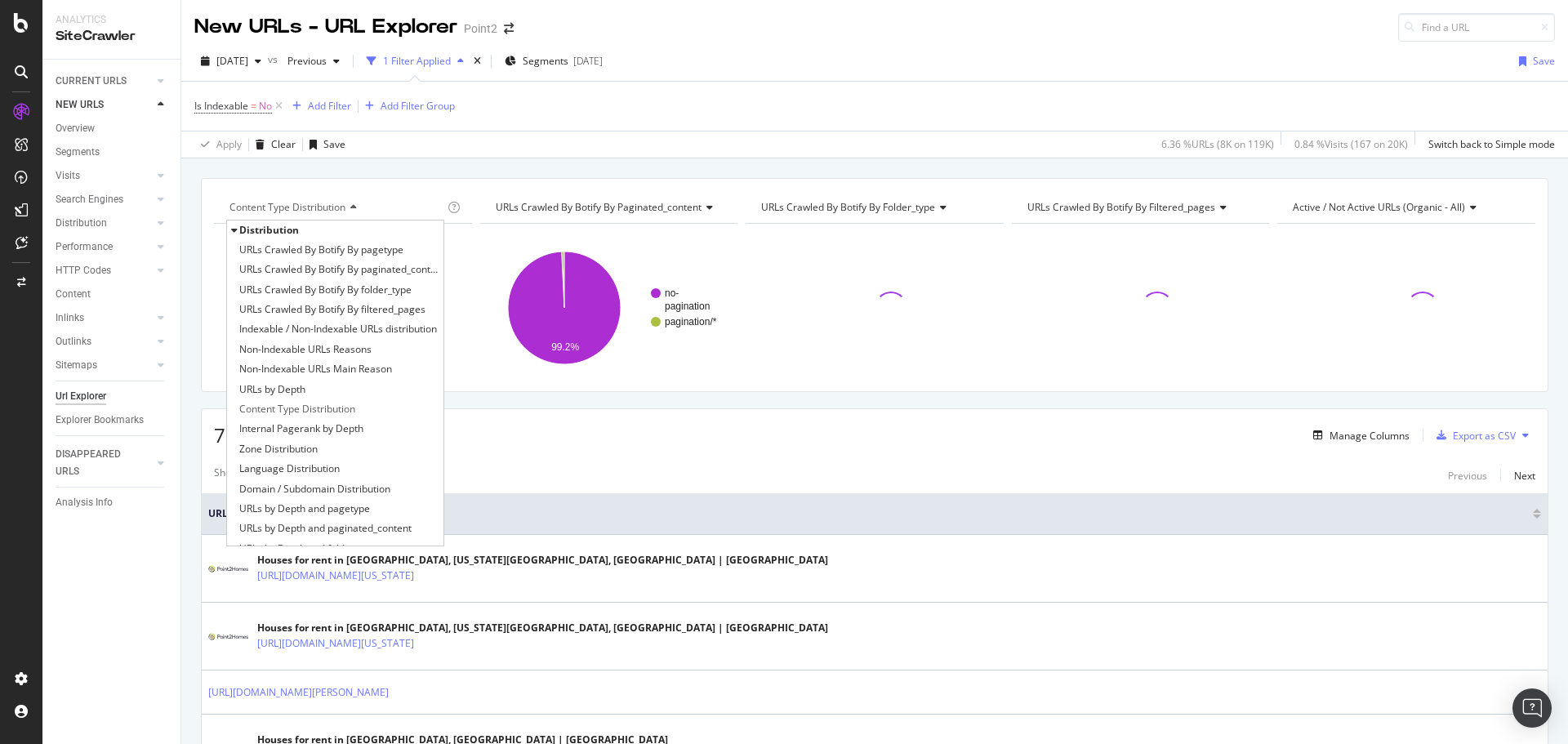
click at [489, 370] on rect "A chart." at bounding box center [608, 308] width 256 height 142
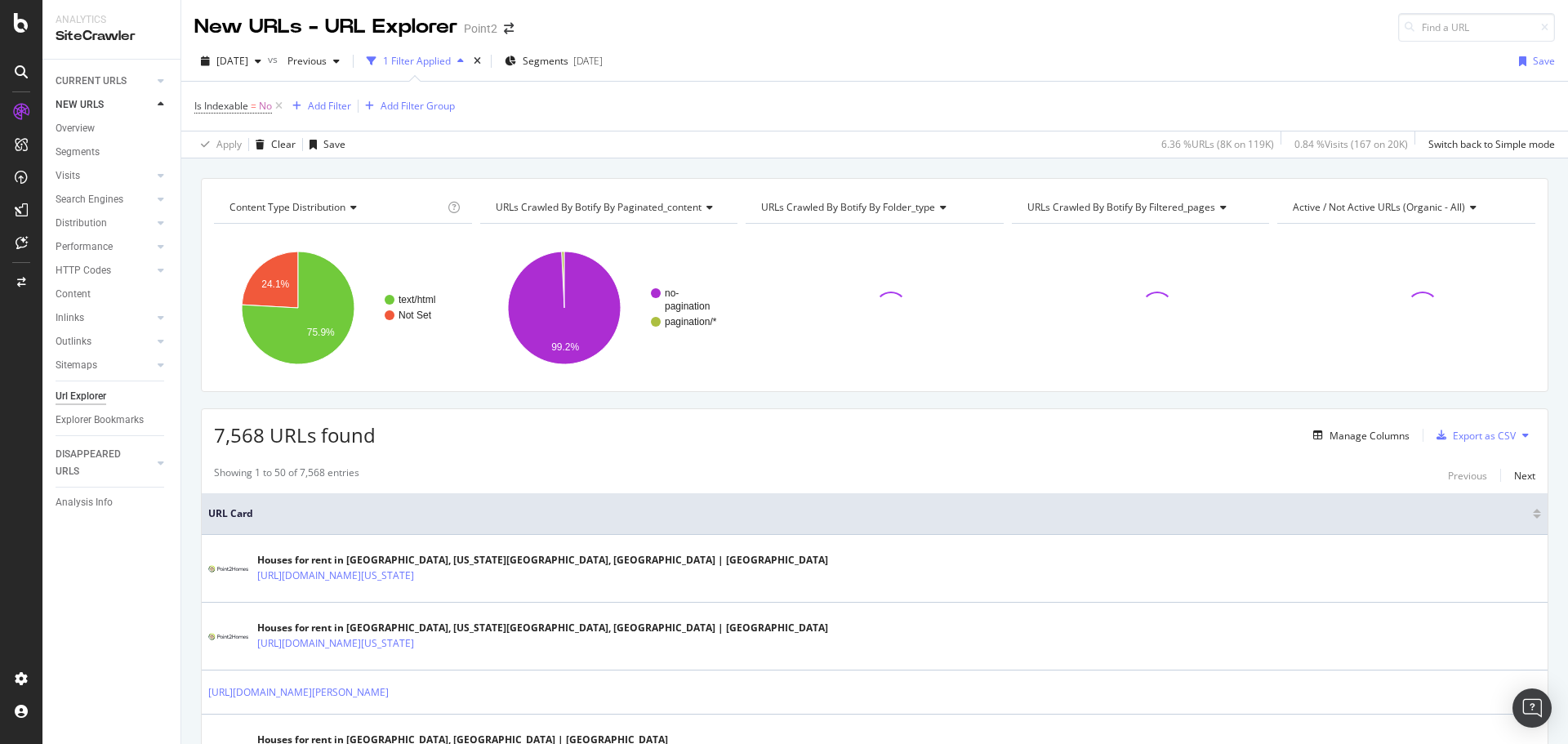
click at [309, 196] on div "Content Type Distribution" at bounding box center [335, 207] width 218 height 26
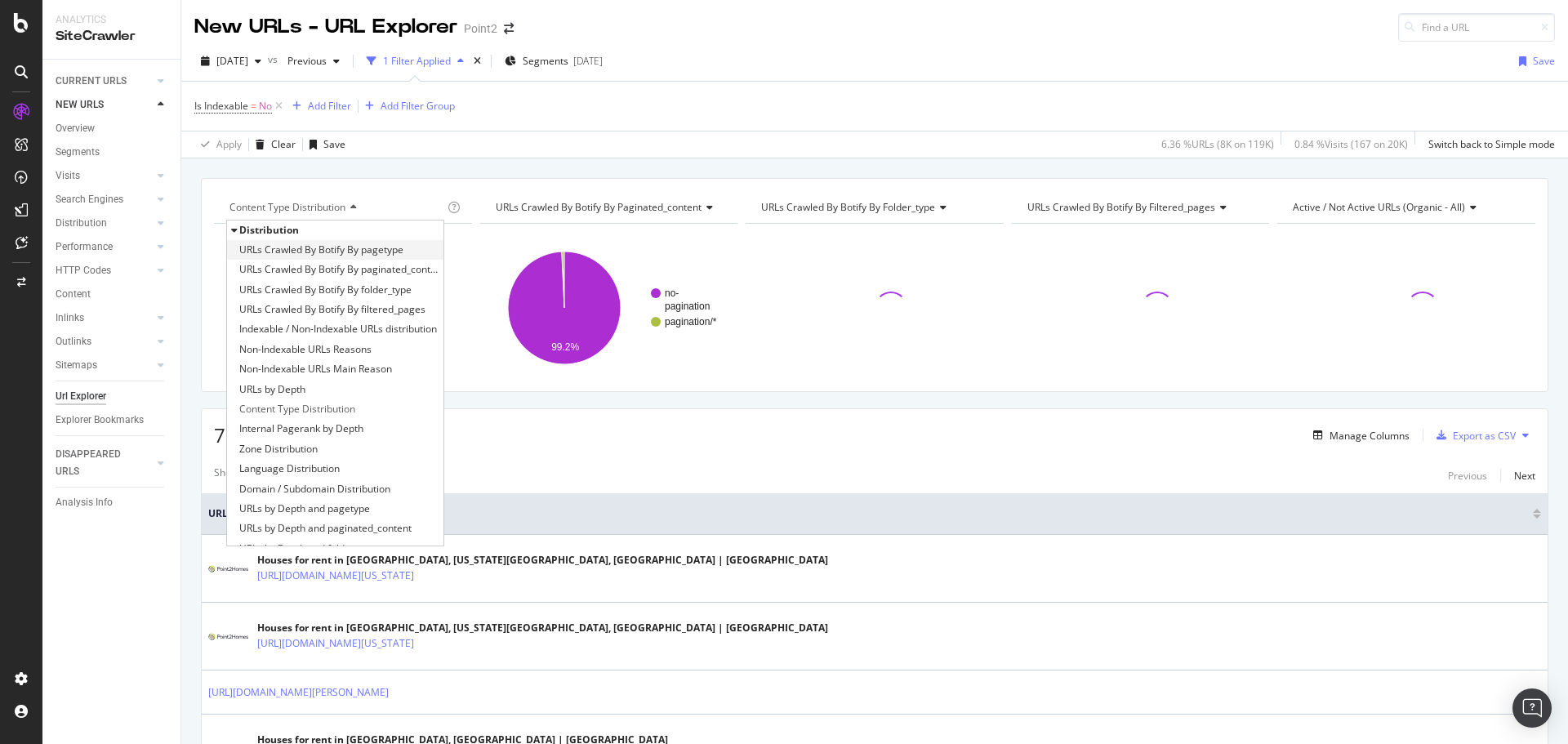
click at [321, 243] on span "URLs Crawled By Botify By pagetype" at bounding box center [321, 250] width 164 height 16
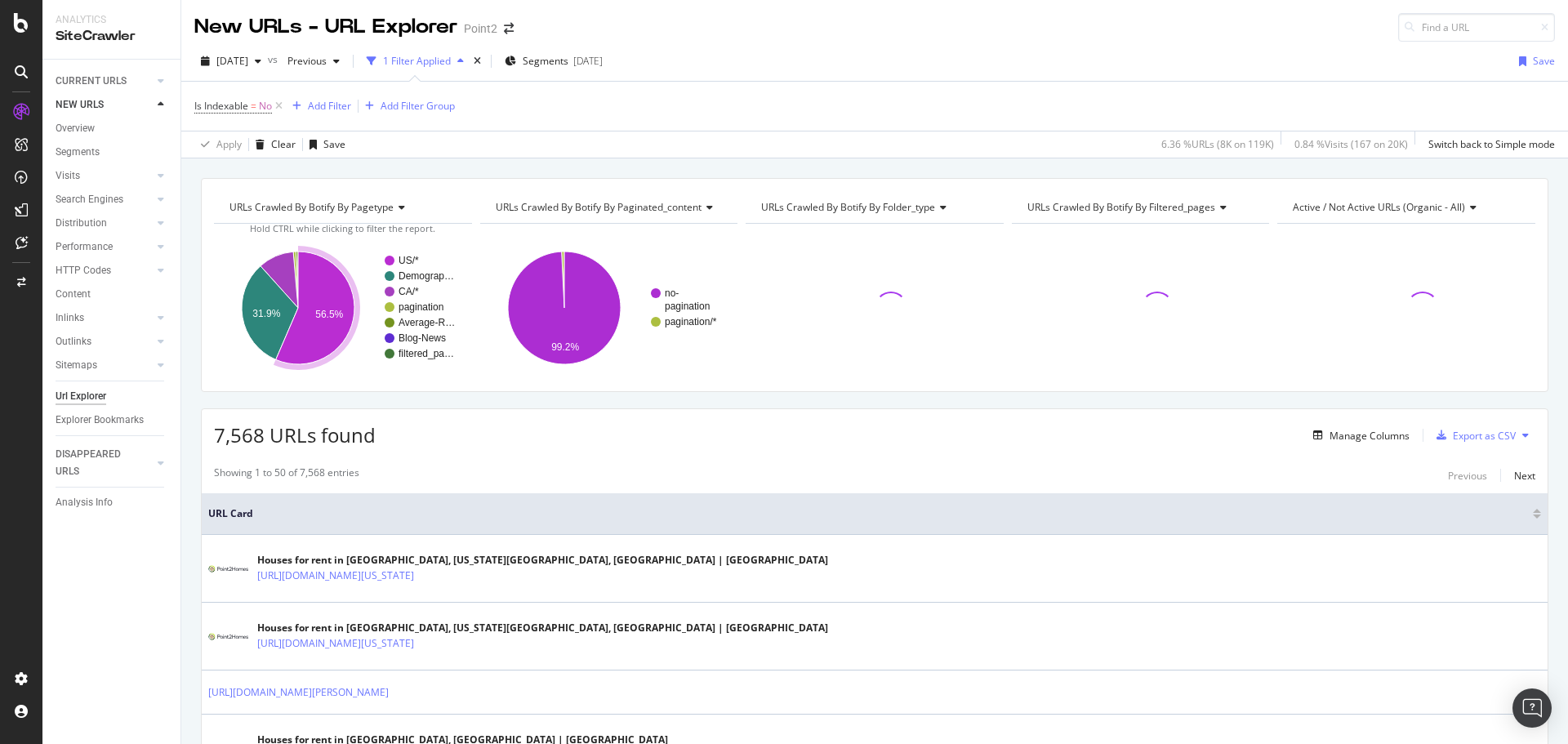
click at [339, 315] on text "56.5%" at bounding box center [328, 314] width 28 height 12
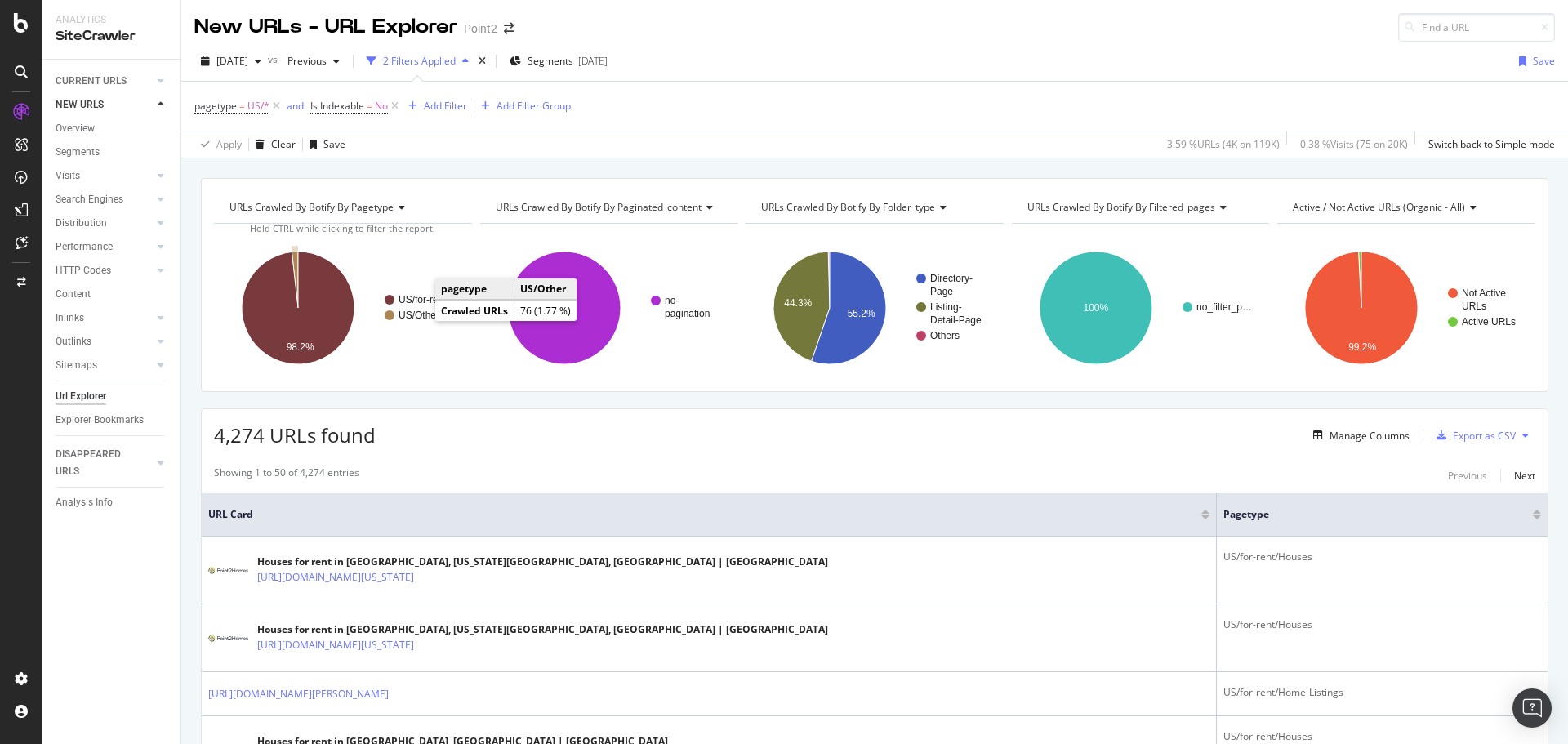
click at [418, 316] on text "US/Other" at bounding box center [419, 315] width 41 height 12
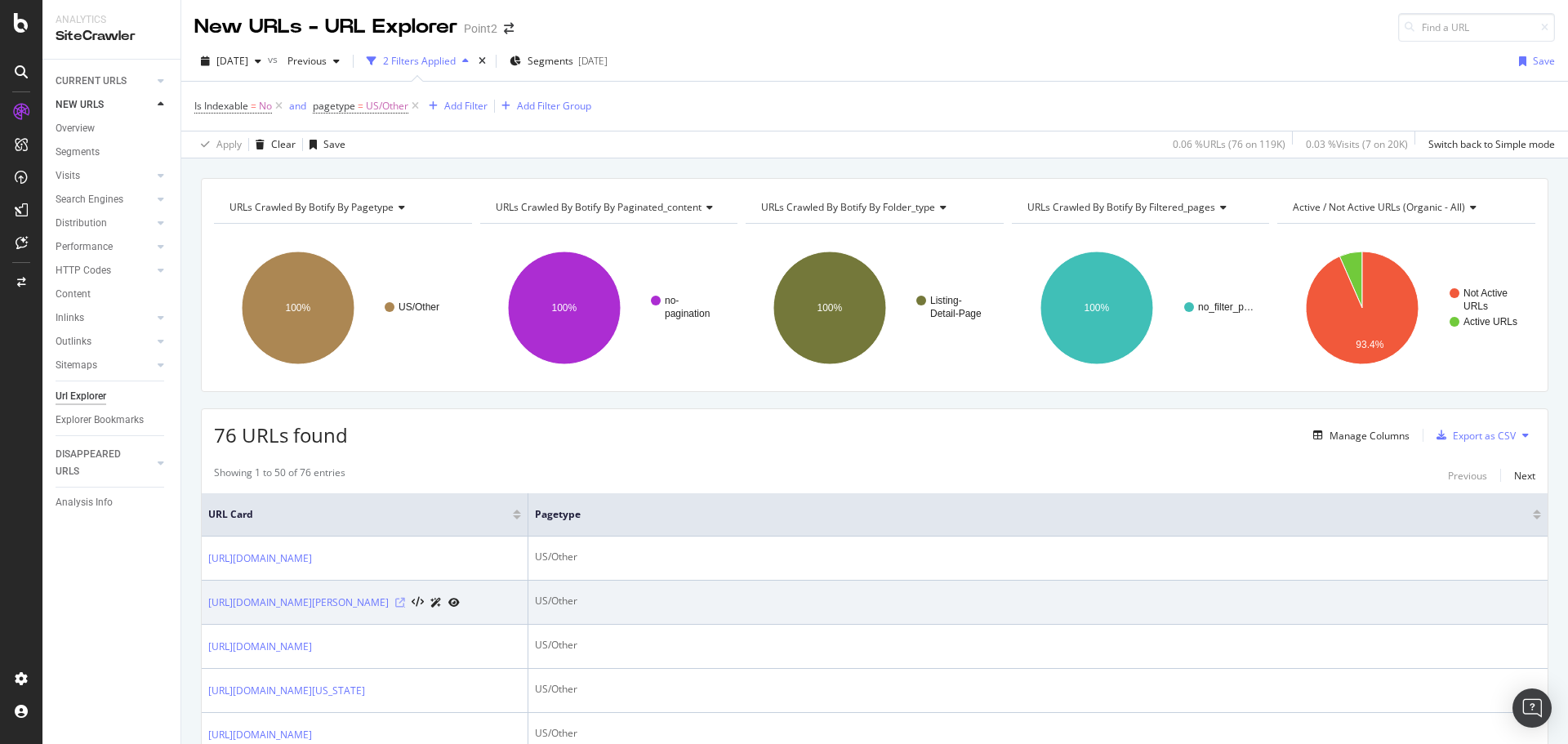
click at [405, 608] on icon at bounding box center [400, 603] width 10 height 10
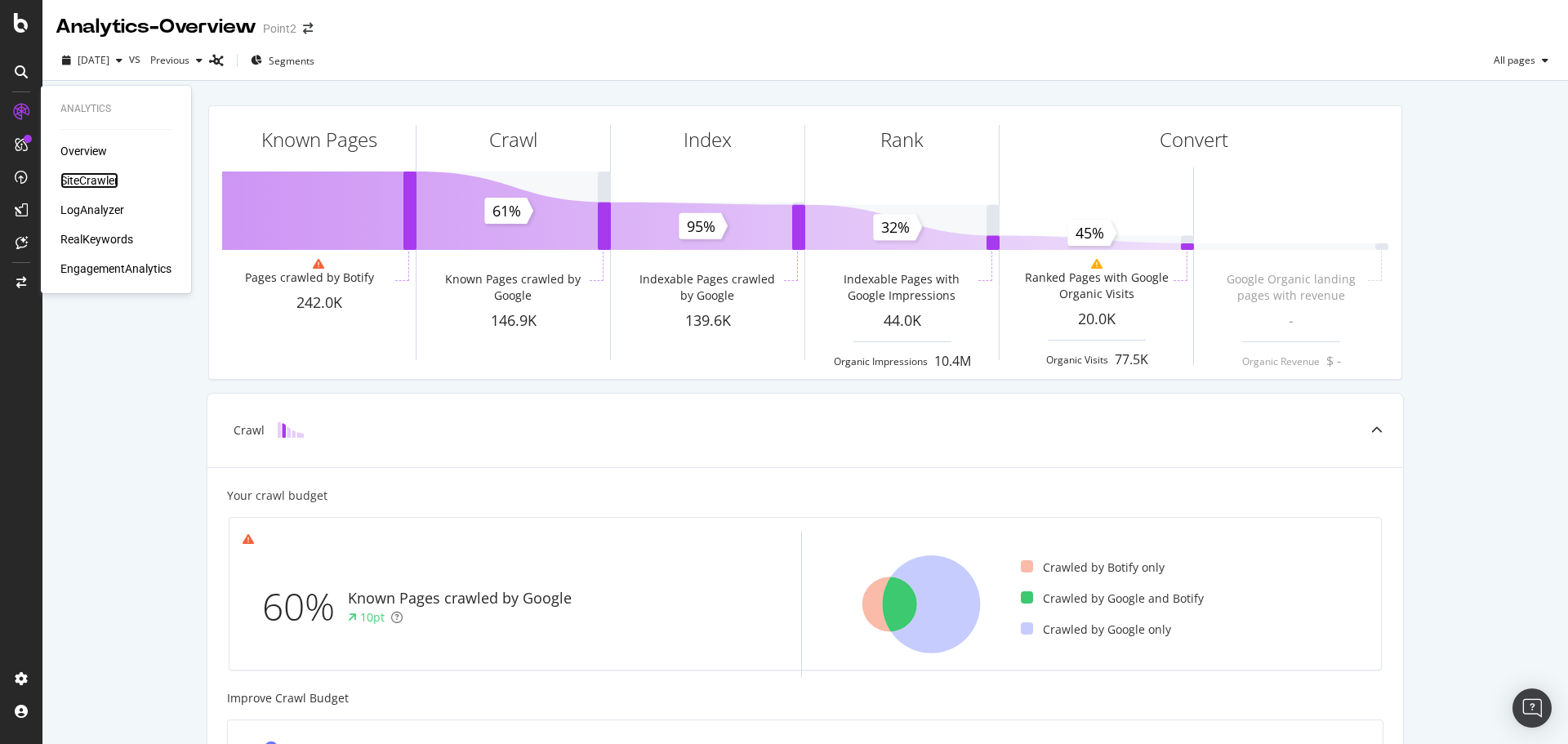
click at [91, 174] on div "SiteCrawler" at bounding box center [90, 180] width 58 height 16
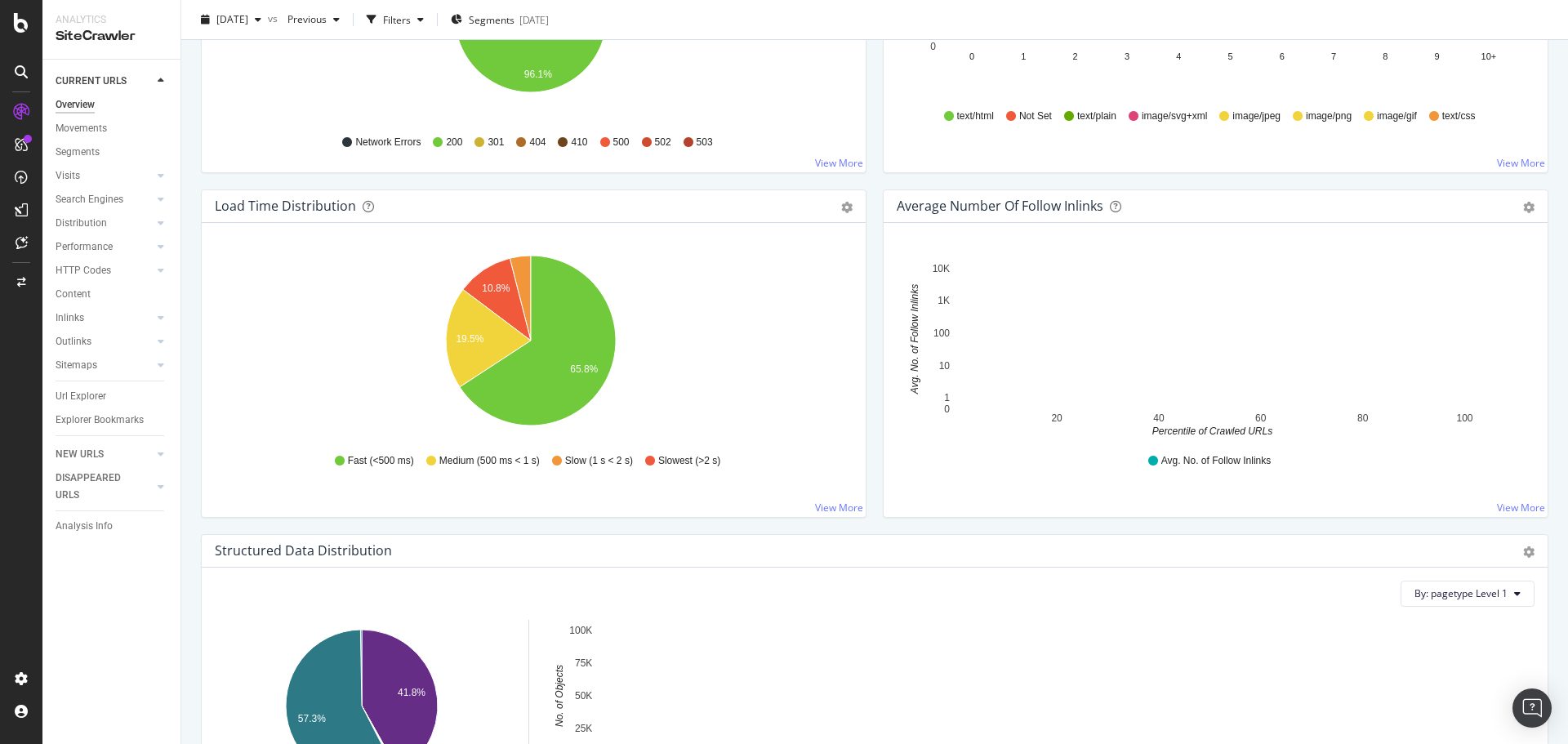
scroll to position [1308, 0]
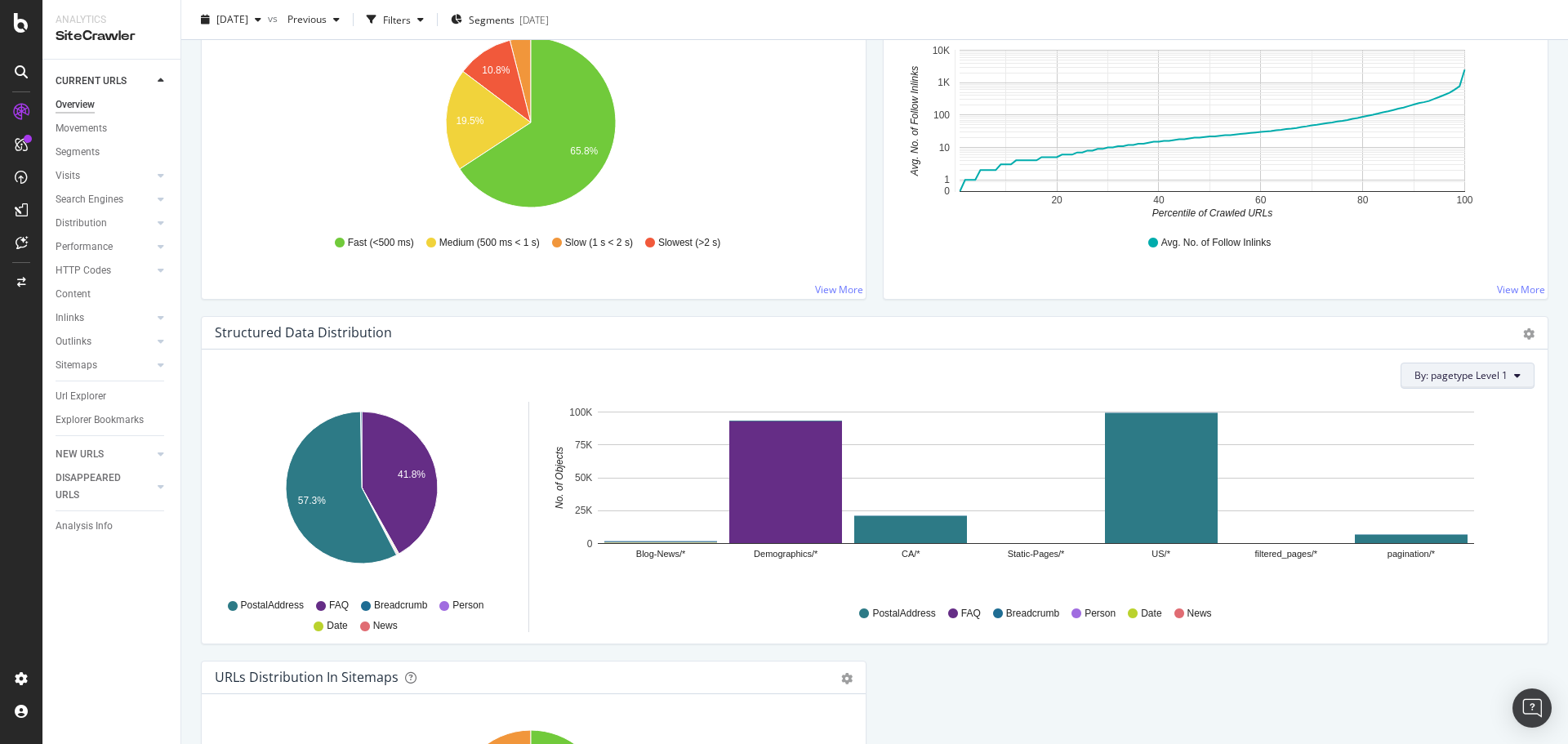
click at [1476, 375] on span "By: pagetype Level 1" at bounding box center [1461, 375] width 93 height 14
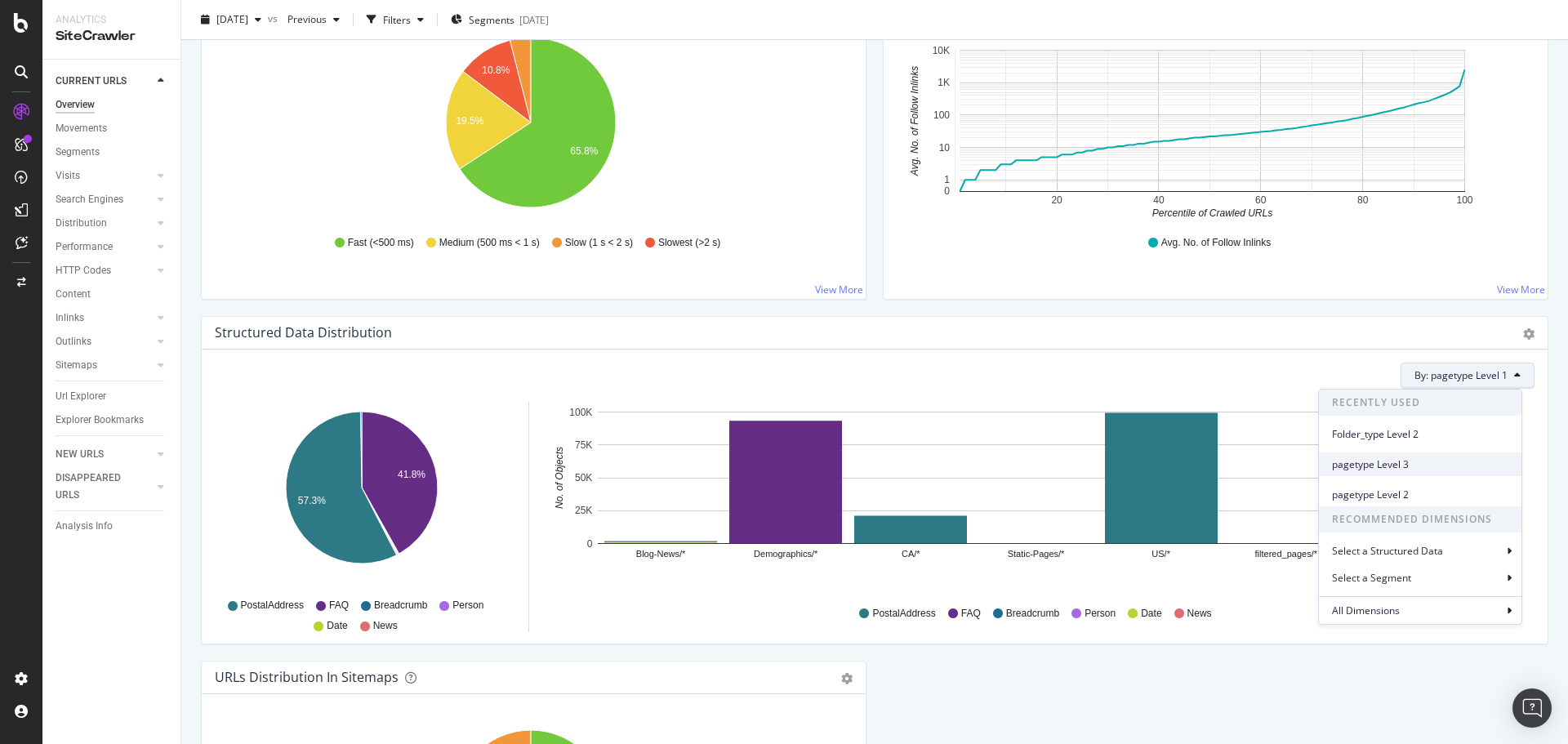
click at [1413, 467] on span "pagetype Level 3" at bounding box center [1421, 465] width 176 height 14
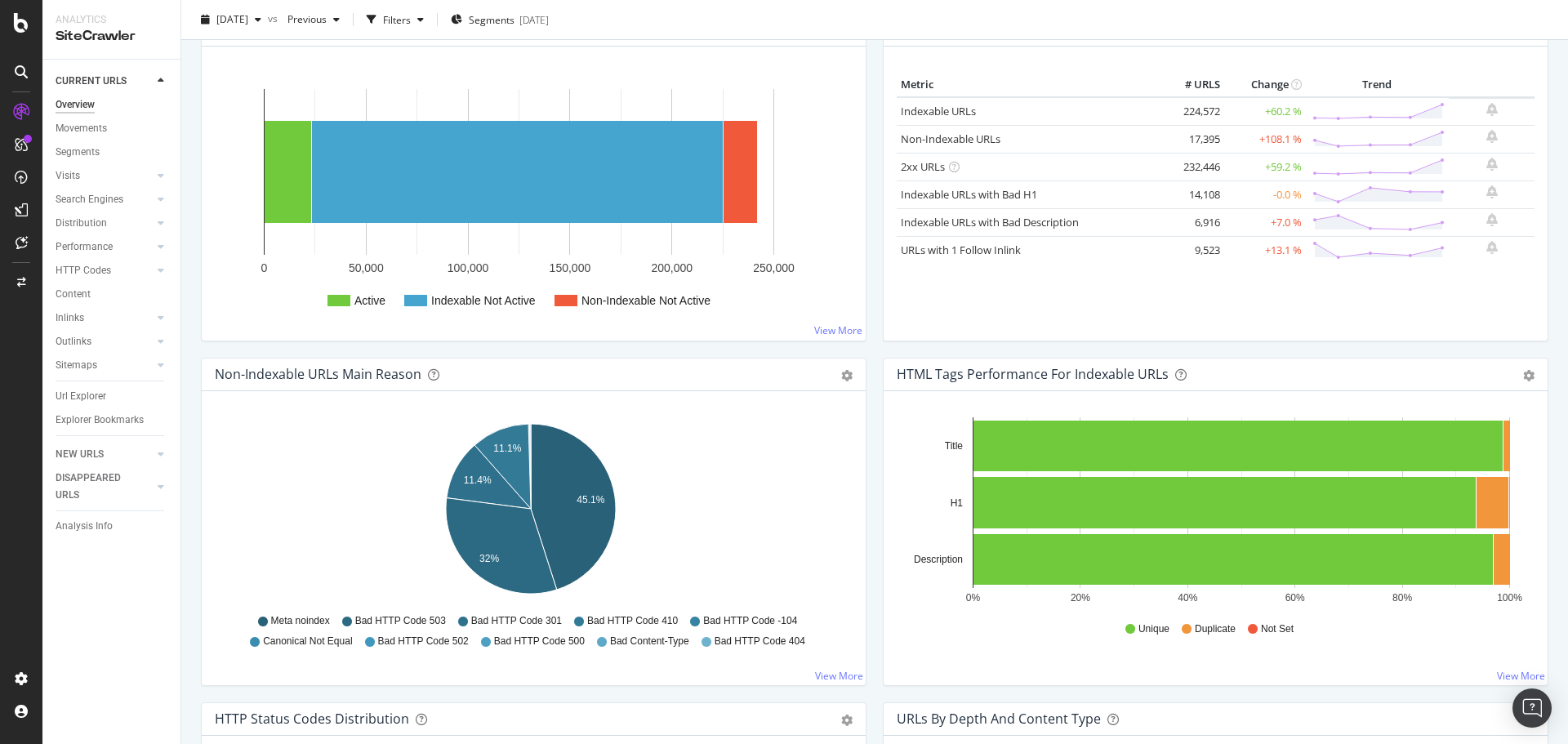
scroll to position [100, 0]
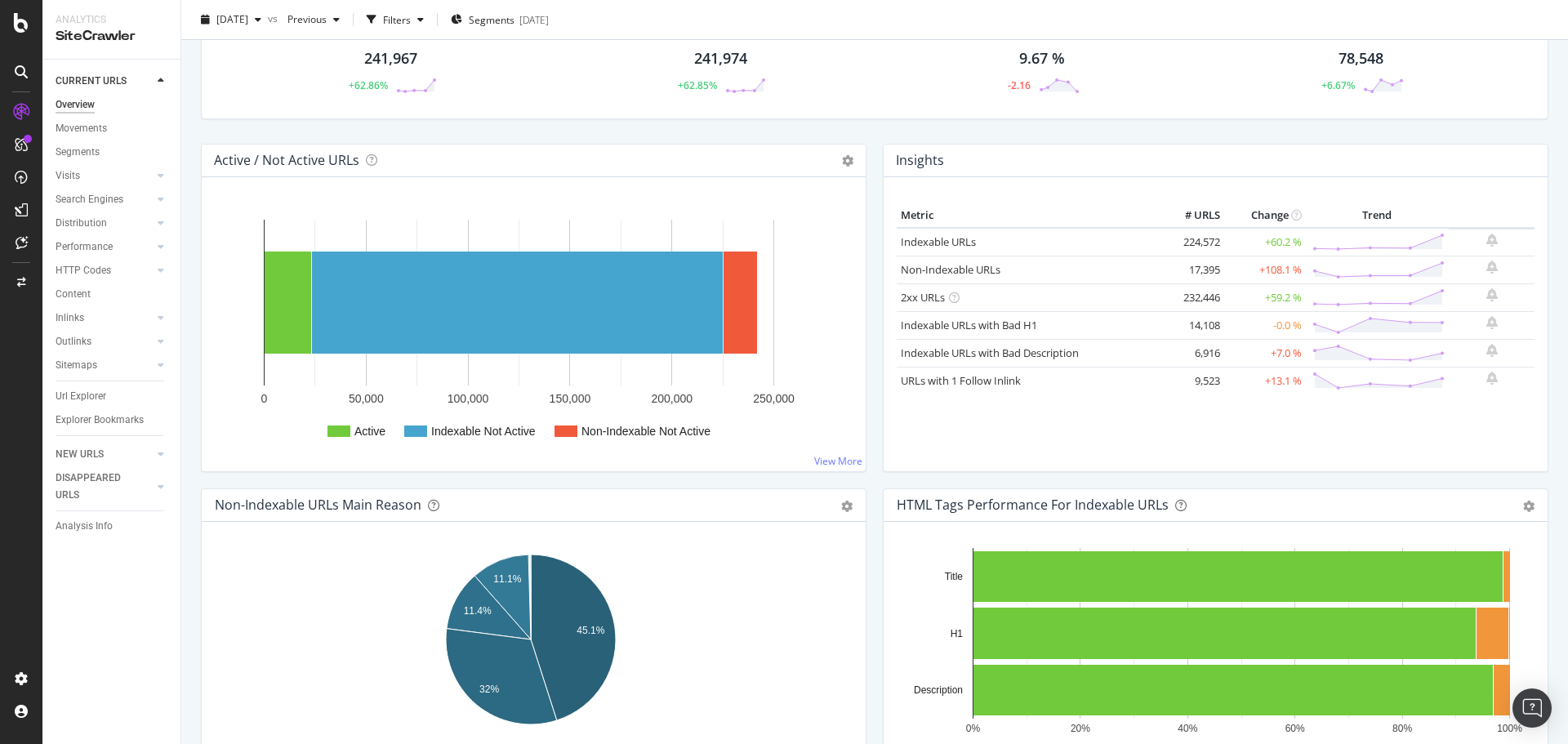
drag, startPoint x: 103, startPoint y: 223, endPoint x: 52, endPoint y: 305, distance: 96.6
click at [103, 223] on div "Distribution" at bounding box center [81, 223] width 52 height 17
